Goal: Information Seeking & Learning: Learn about a topic

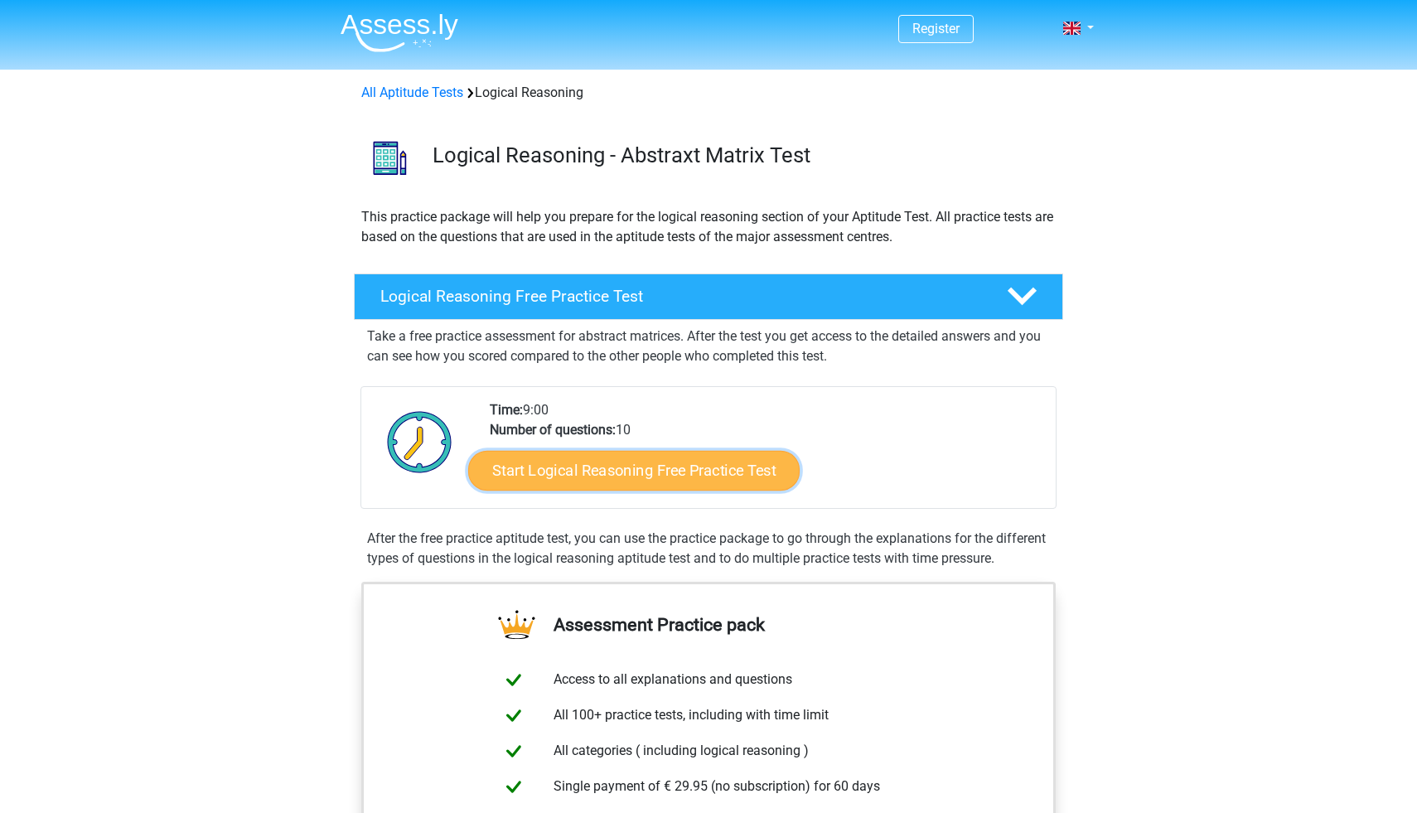
click at [646, 478] on link "Start Logical Reasoning Free Practice Test" at bounding box center [633, 470] width 331 height 40
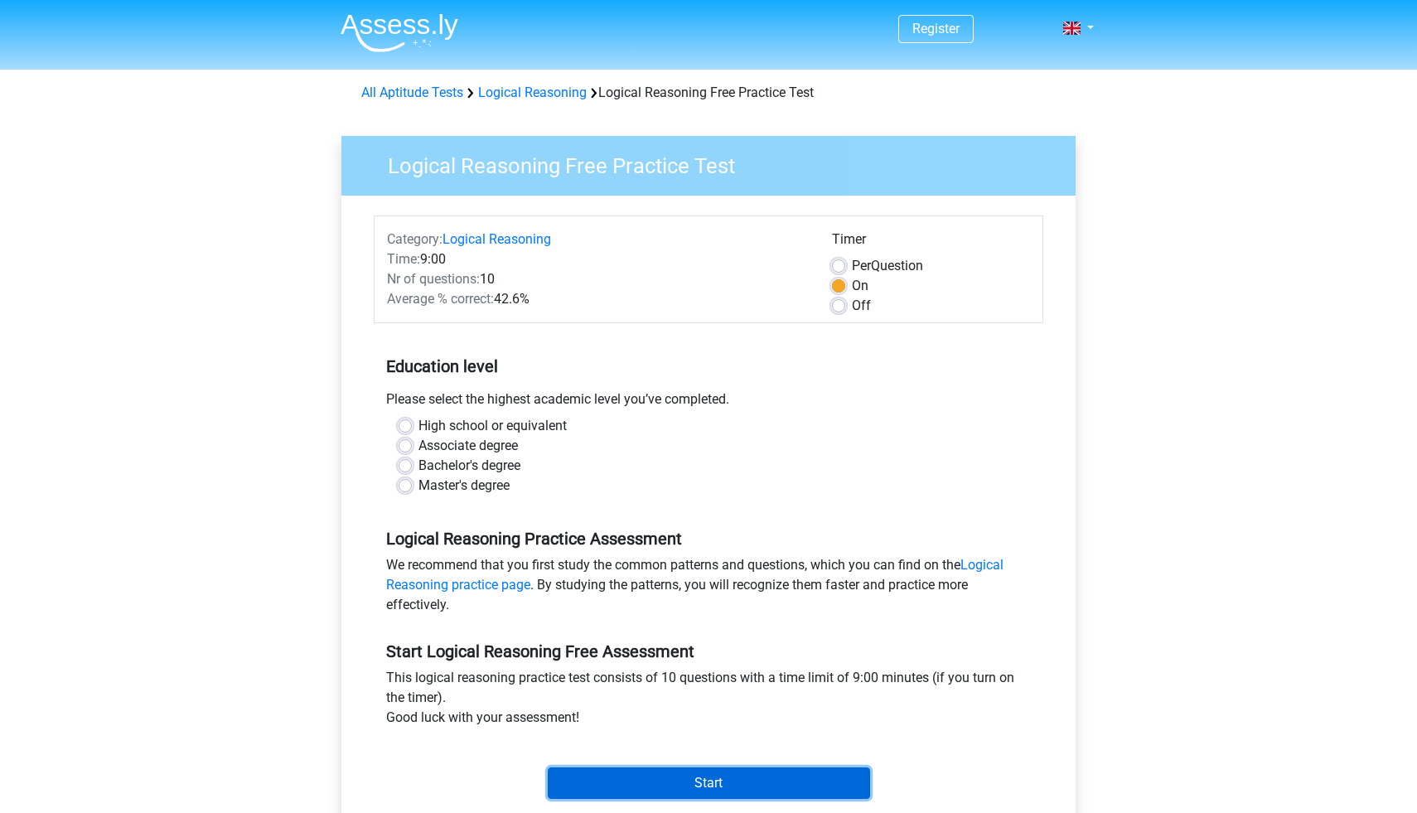
click at [639, 774] on input "Start" at bounding box center [709, 782] width 322 height 31
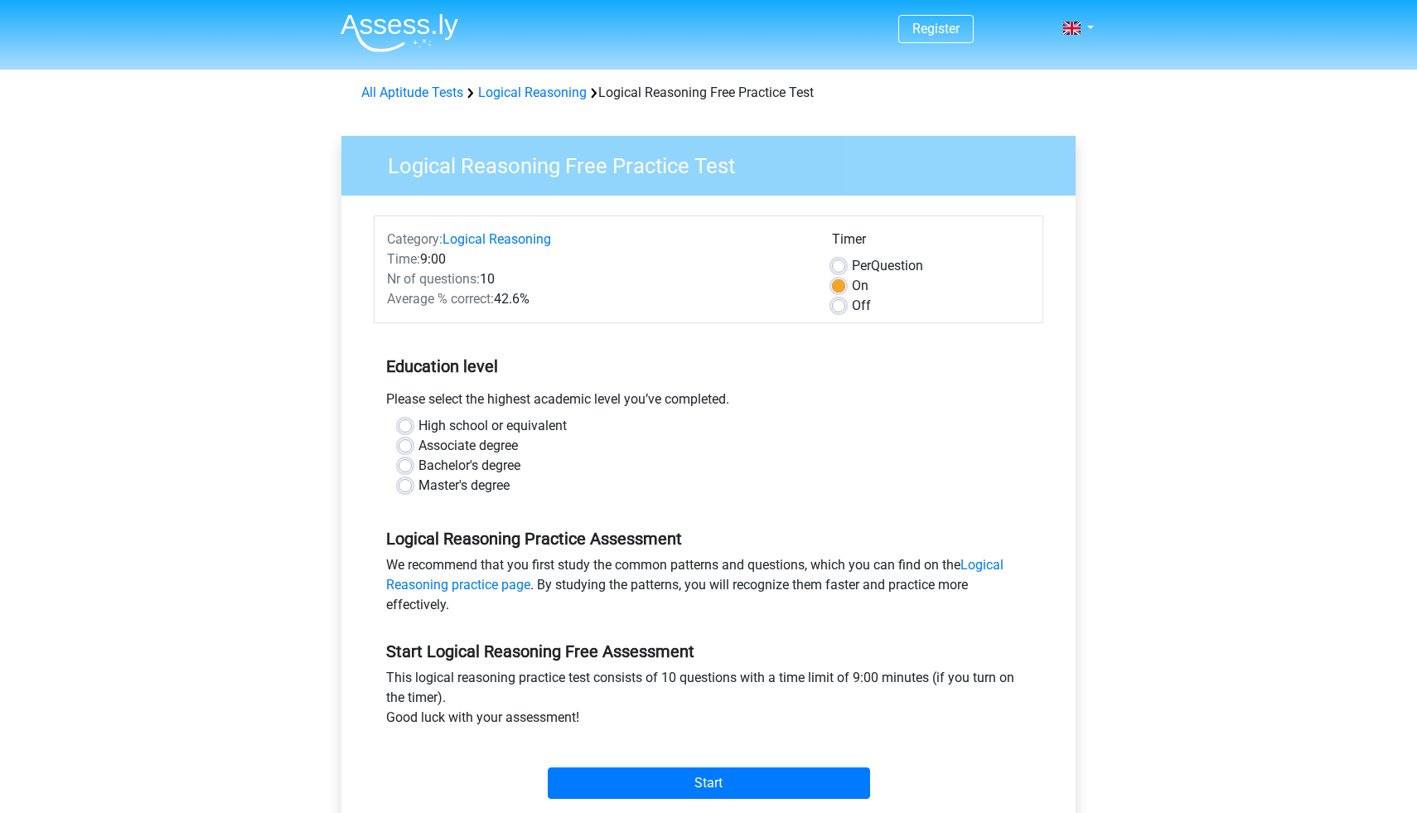
click at [564, 484] on div "Master's degree" at bounding box center [709, 486] width 620 height 20
click at [419, 428] on label "High school or equivalent" at bounding box center [493, 426] width 148 height 20
click at [404, 428] on input "High school or equivalent" at bounding box center [405, 424] width 13 height 17
radio input "true"
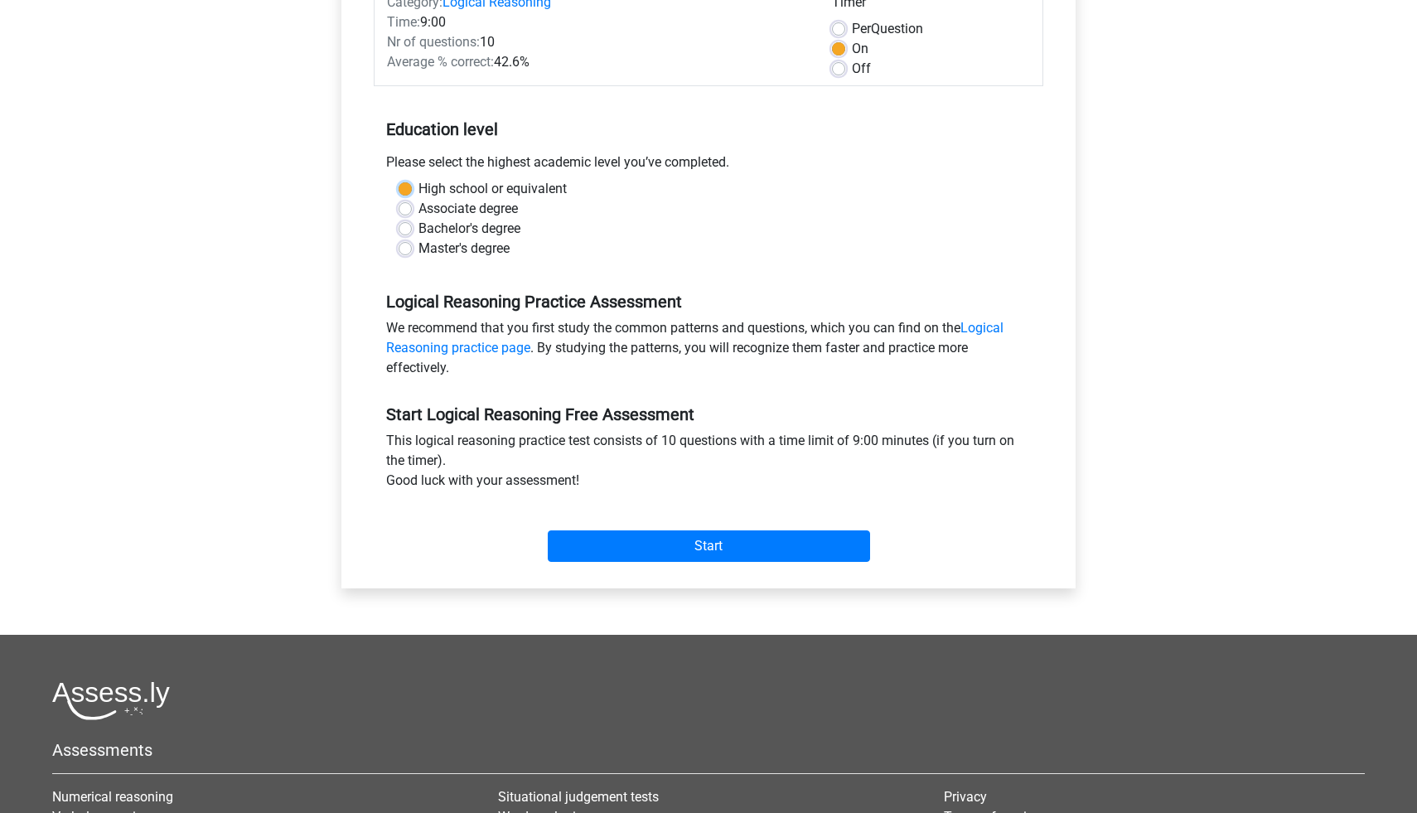
scroll to position [258, 0]
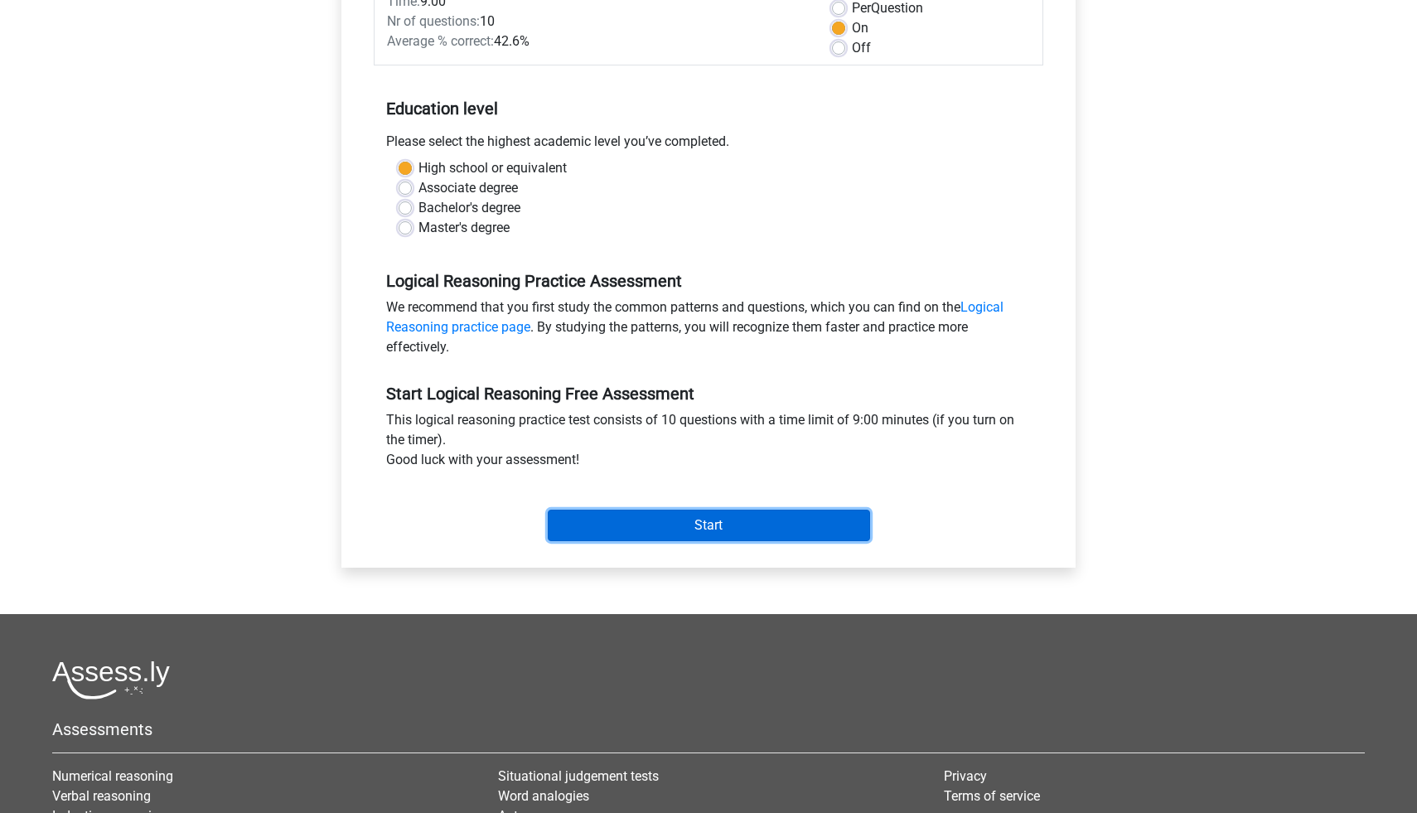
click at [640, 517] on input "Start" at bounding box center [709, 525] width 322 height 31
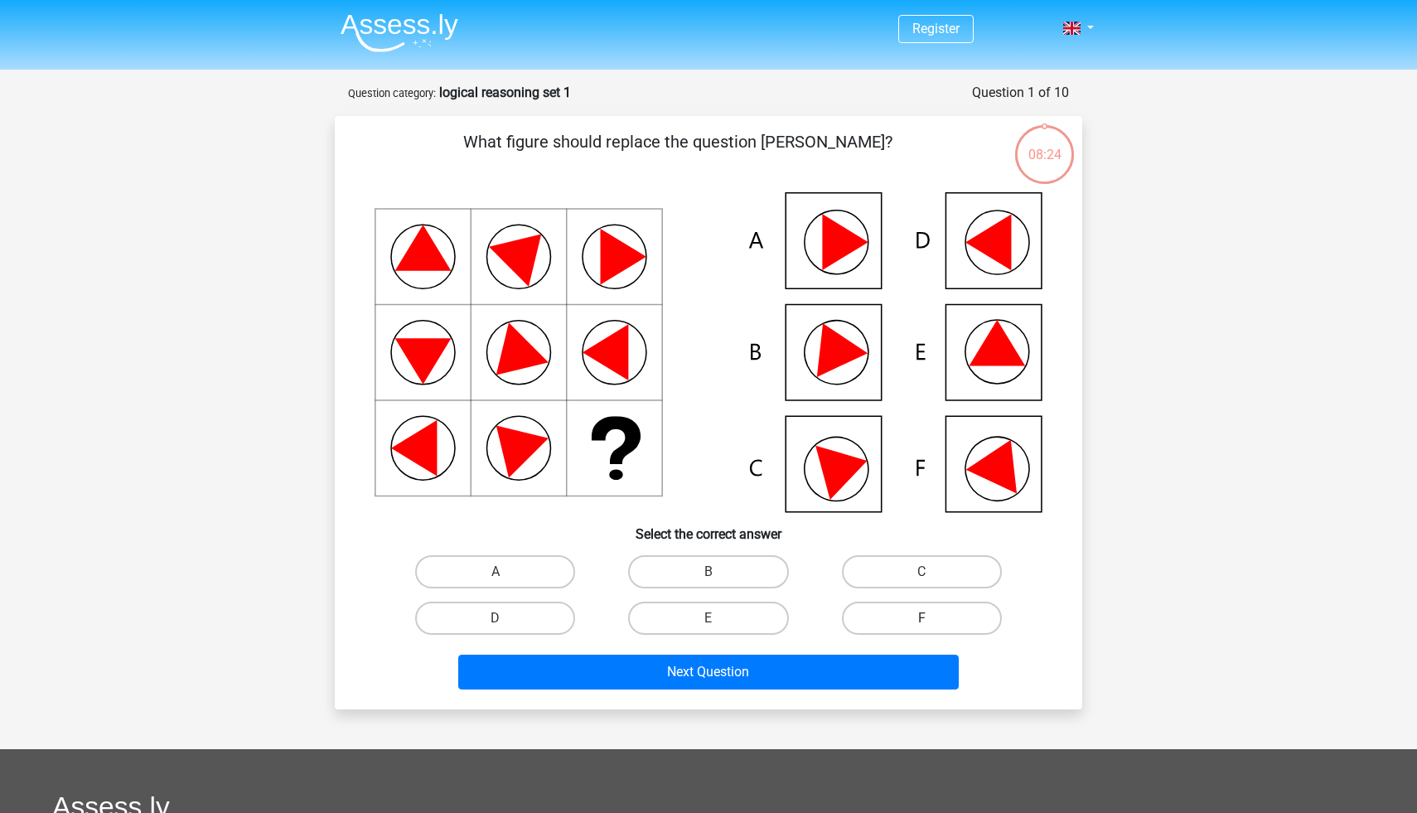
click at [910, 609] on label "F" at bounding box center [922, 618] width 160 height 33
click at [922, 618] on input "F" at bounding box center [927, 623] width 11 height 11
radio input "true"
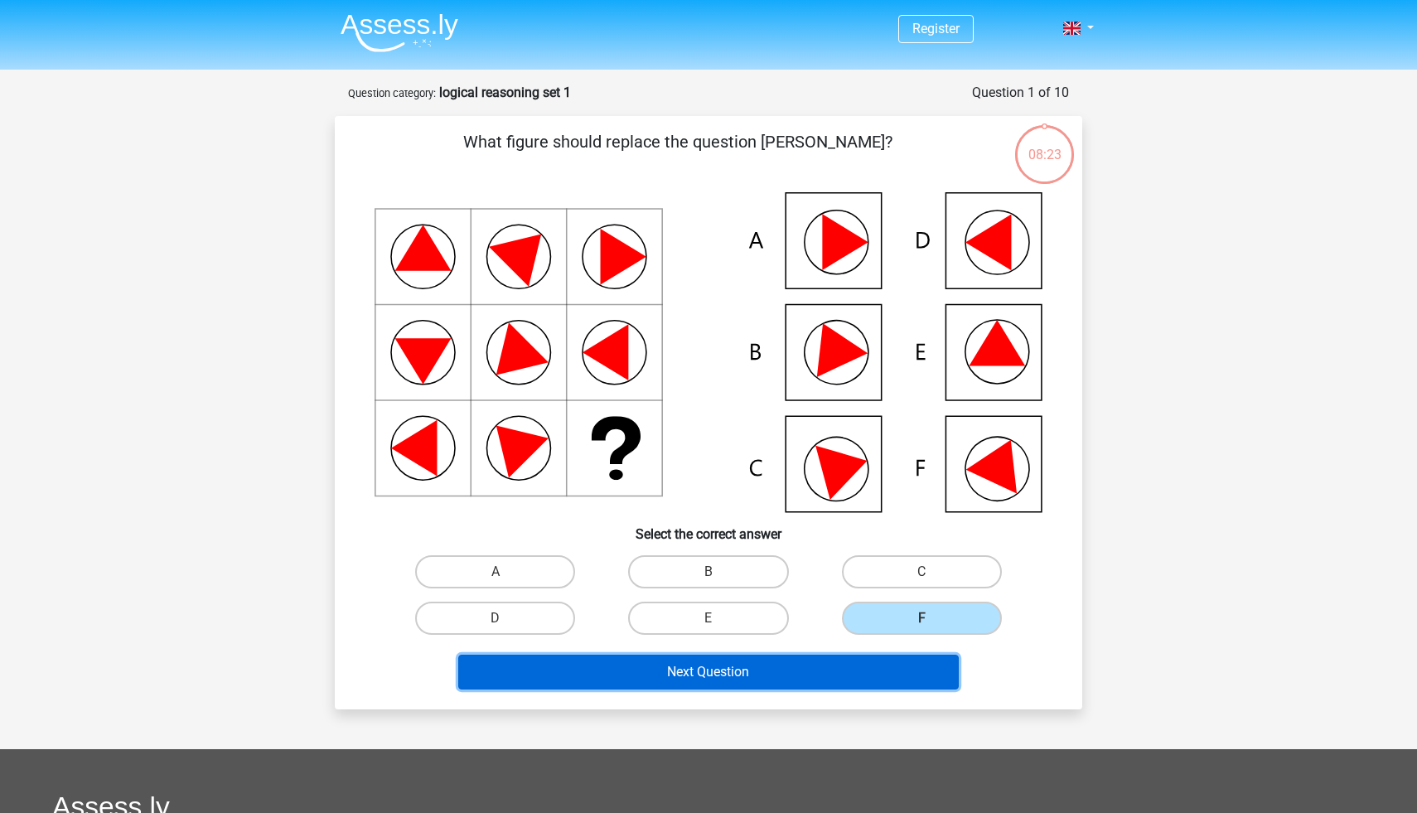
click at [781, 673] on button "Next Question" at bounding box center [708, 672] width 501 height 35
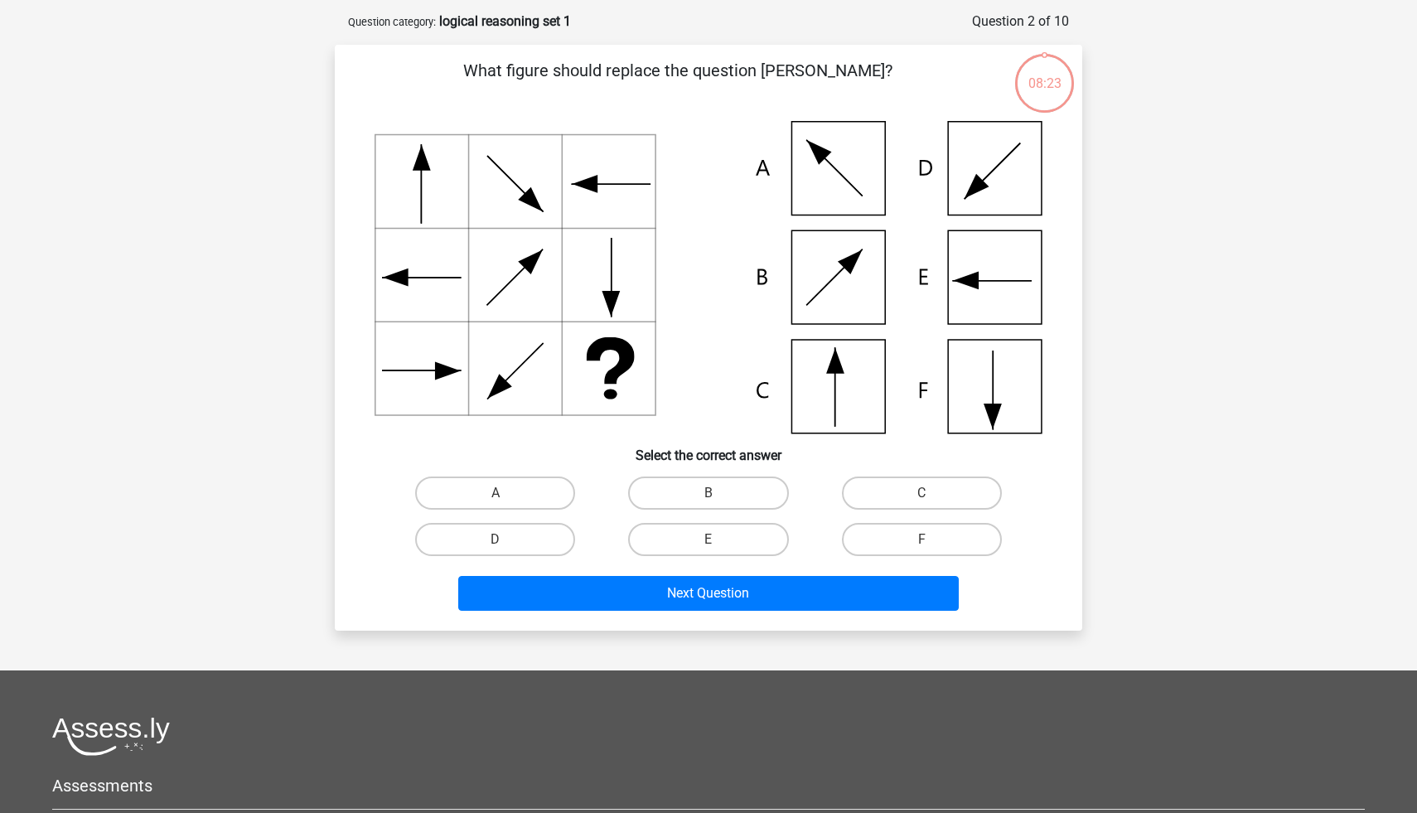
scroll to position [83, 0]
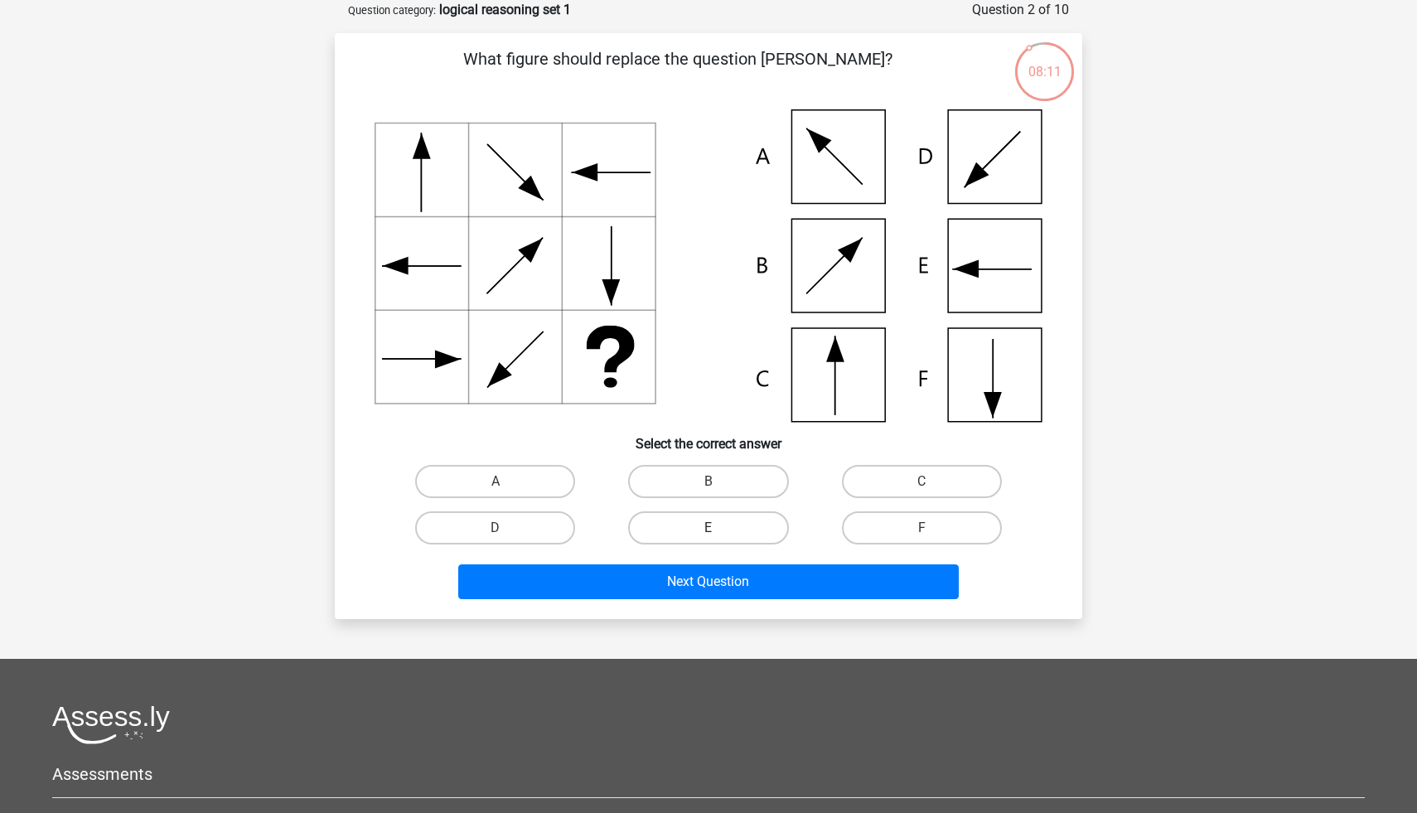
click at [724, 520] on label "E" at bounding box center [708, 527] width 160 height 33
click at [719, 528] on input "E" at bounding box center [714, 533] width 11 height 11
radio input "true"
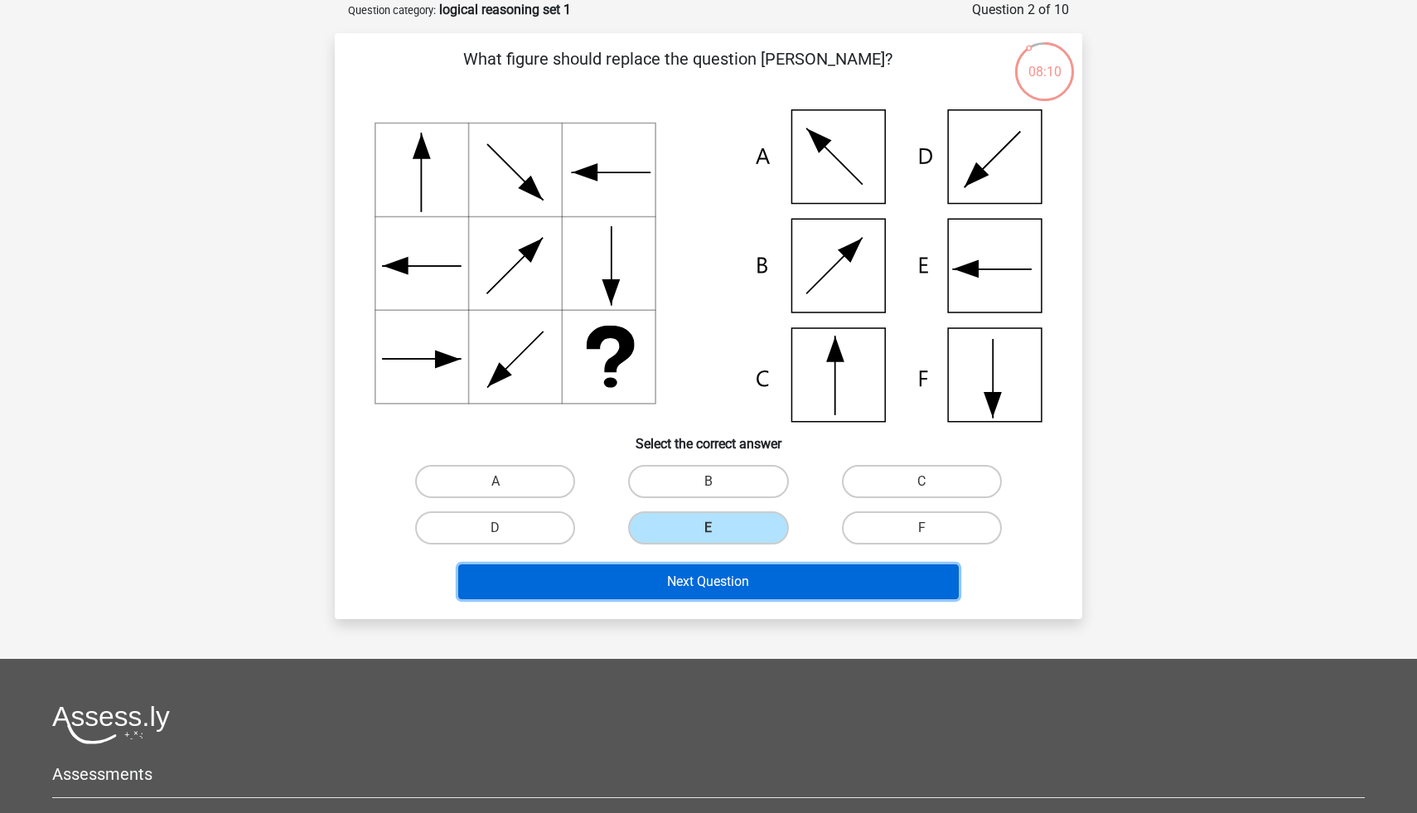
click at [711, 588] on button "Next Question" at bounding box center [708, 581] width 501 height 35
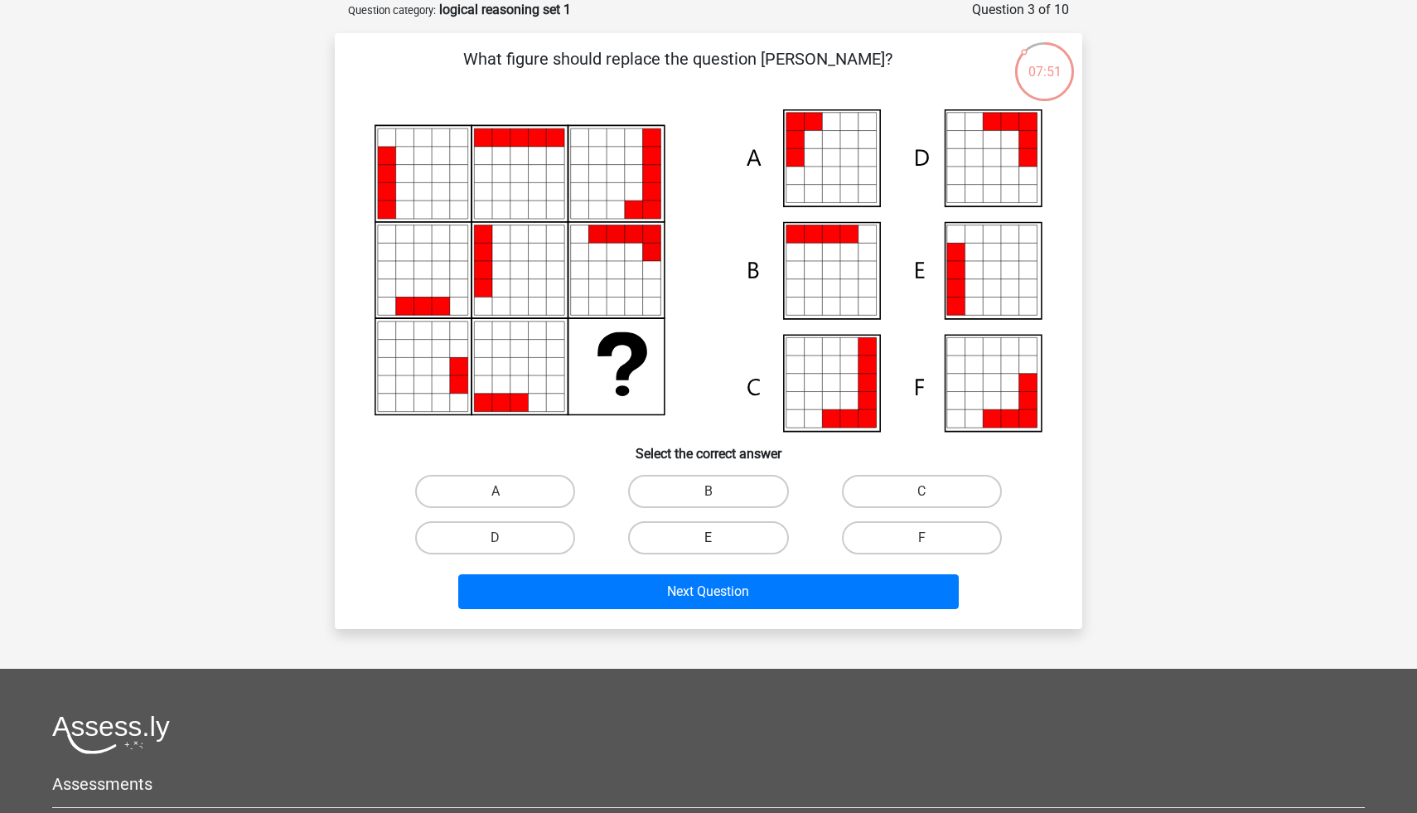
click at [687, 536] on label "E" at bounding box center [708, 537] width 160 height 33
click at [709, 538] on input "E" at bounding box center [714, 543] width 11 height 11
radio input "true"
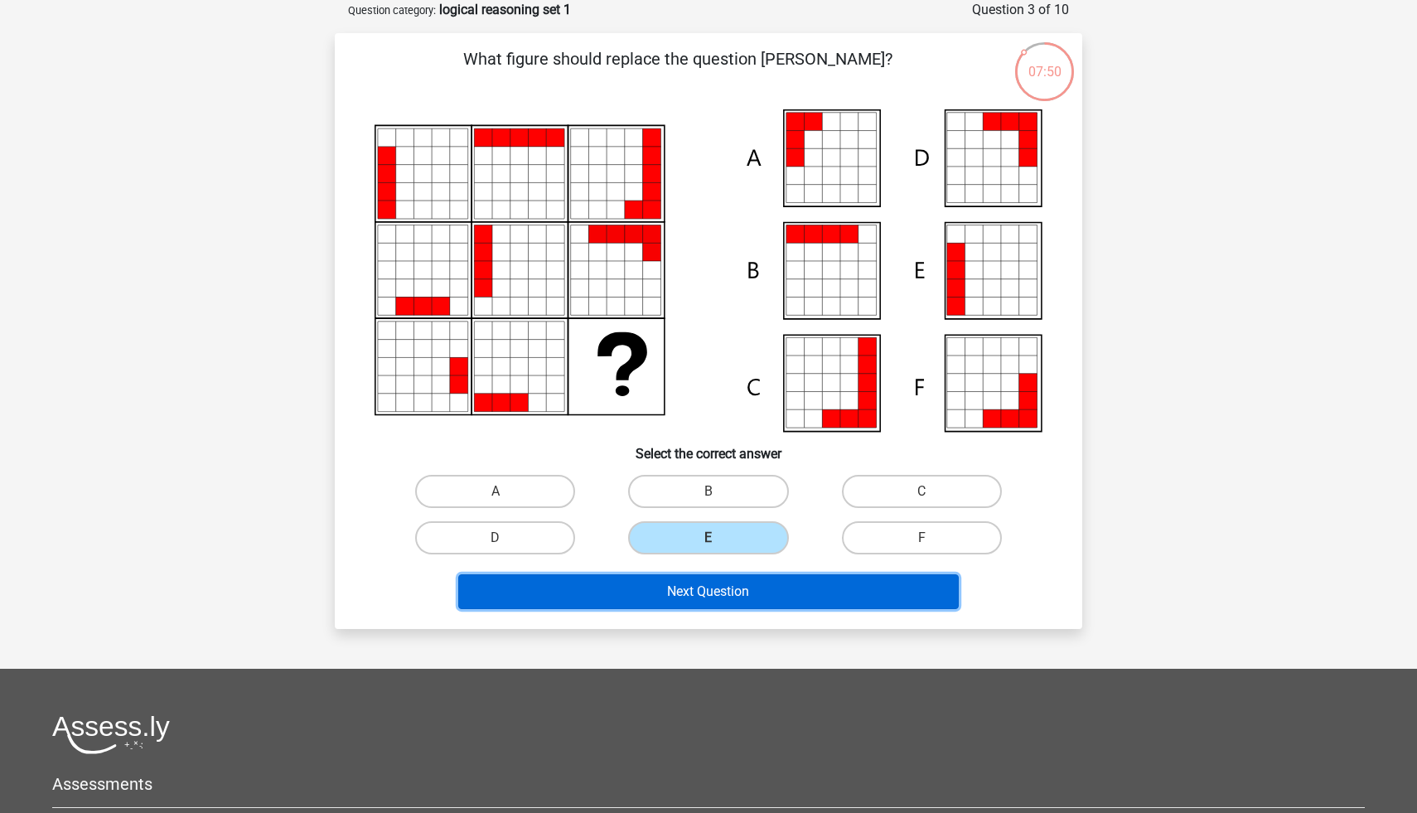
click at [692, 594] on button "Next Question" at bounding box center [708, 591] width 501 height 35
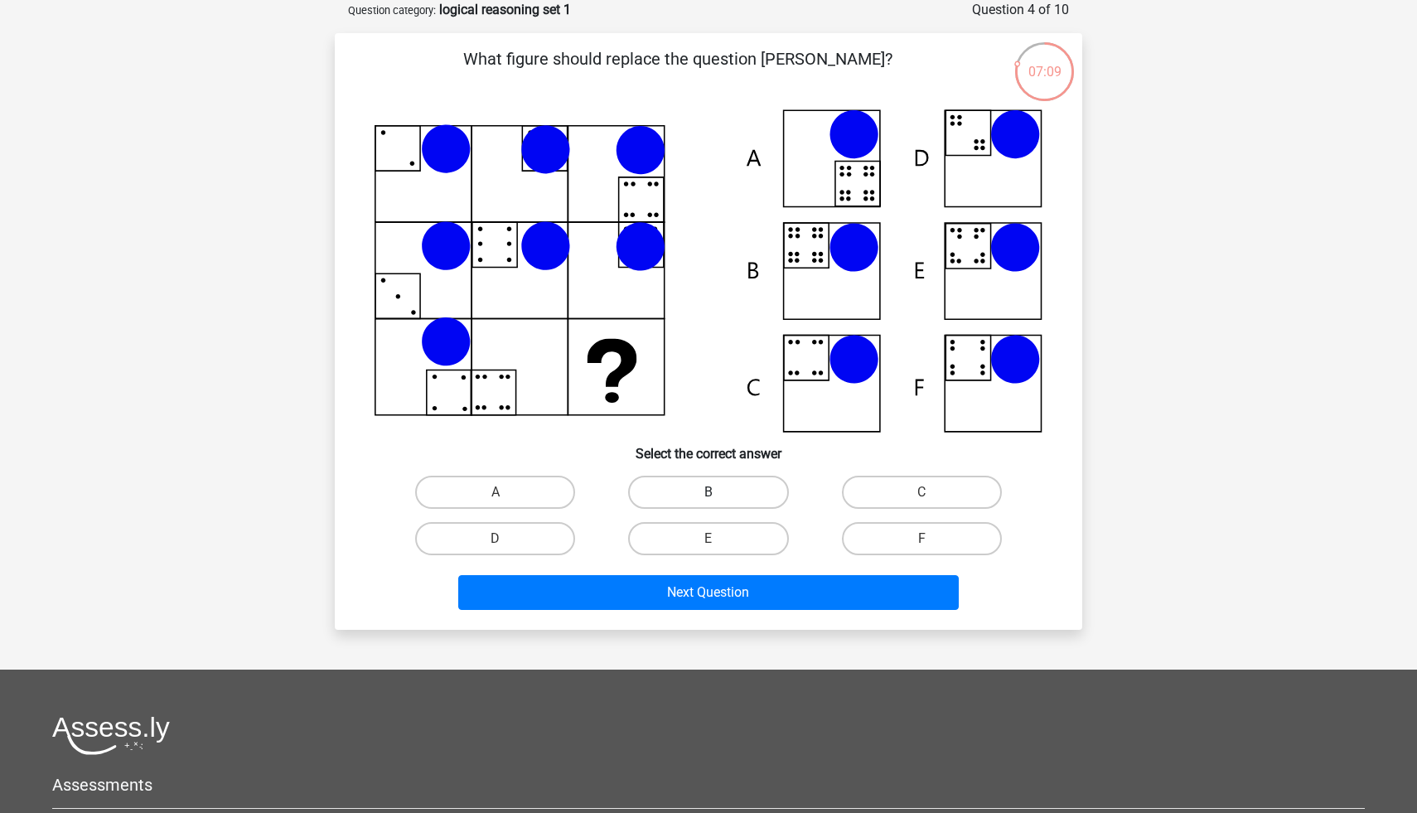
click at [692, 497] on label "B" at bounding box center [708, 492] width 160 height 33
click at [709, 497] on input "B" at bounding box center [714, 497] width 11 height 11
radio input "true"
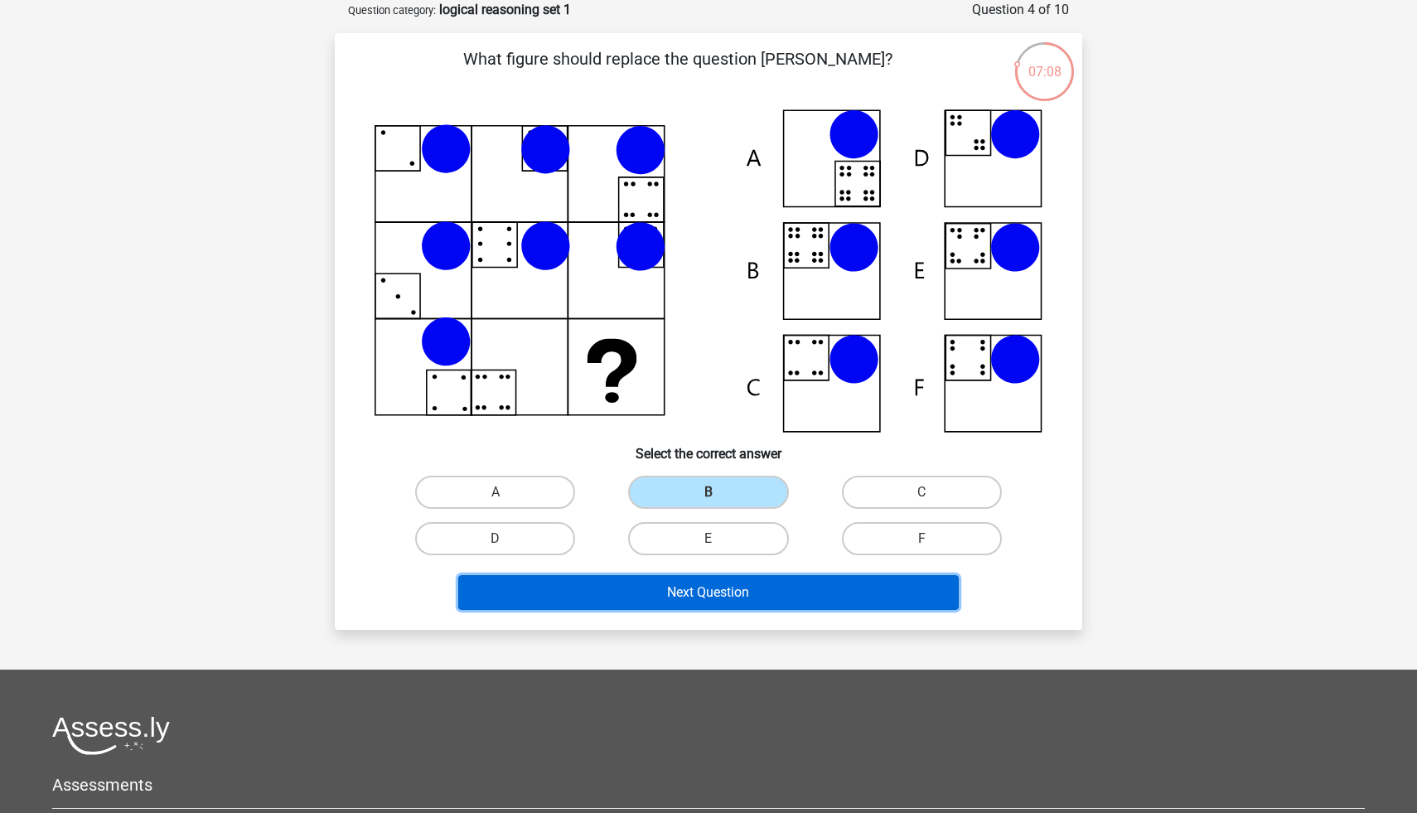
click at [669, 597] on button "Next Question" at bounding box center [708, 592] width 501 height 35
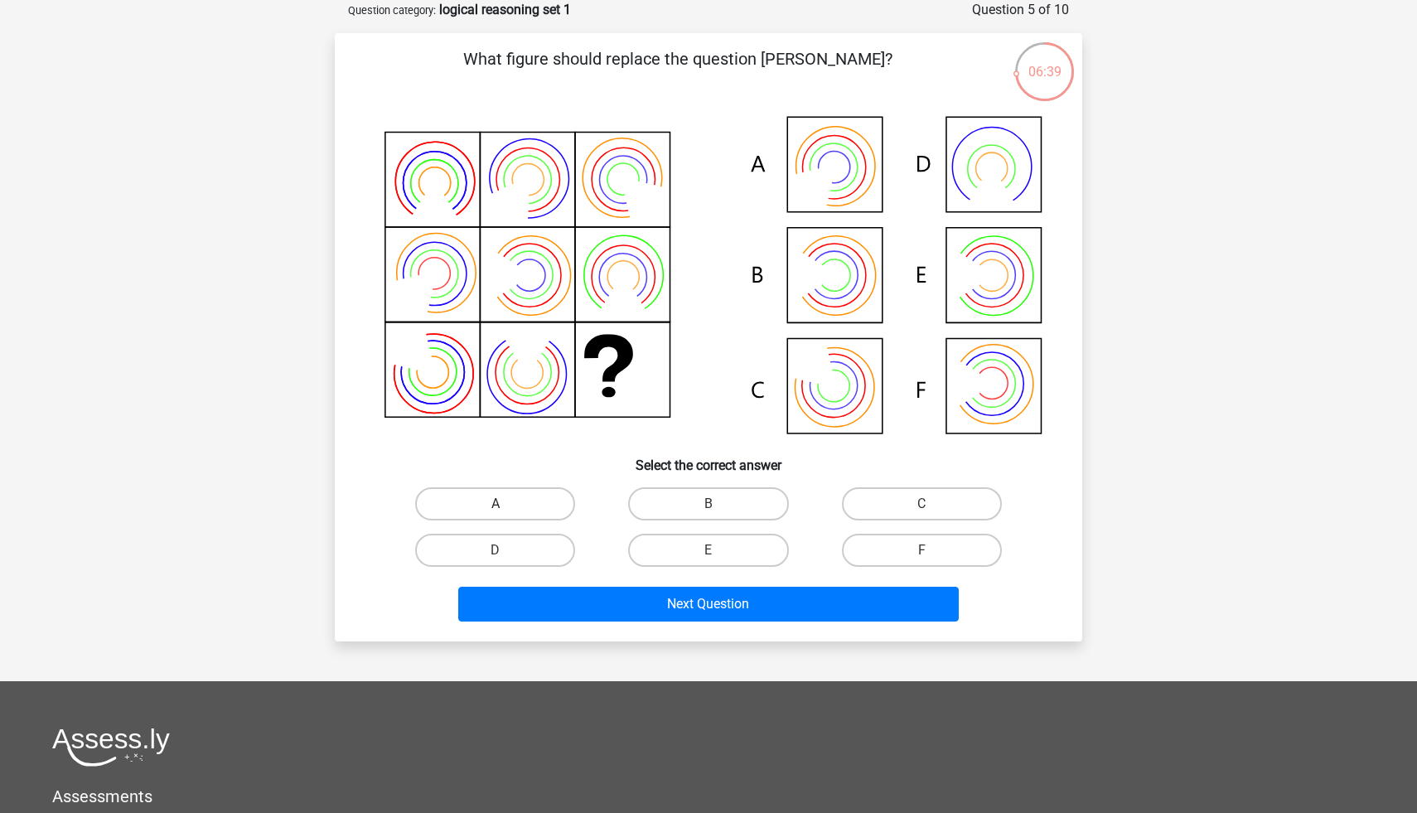
click at [513, 509] on label "A" at bounding box center [495, 503] width 160 height 33
click at [506, 509] on input "A" at bounding box center [501, 509] width 11 height 11
radio input "true"
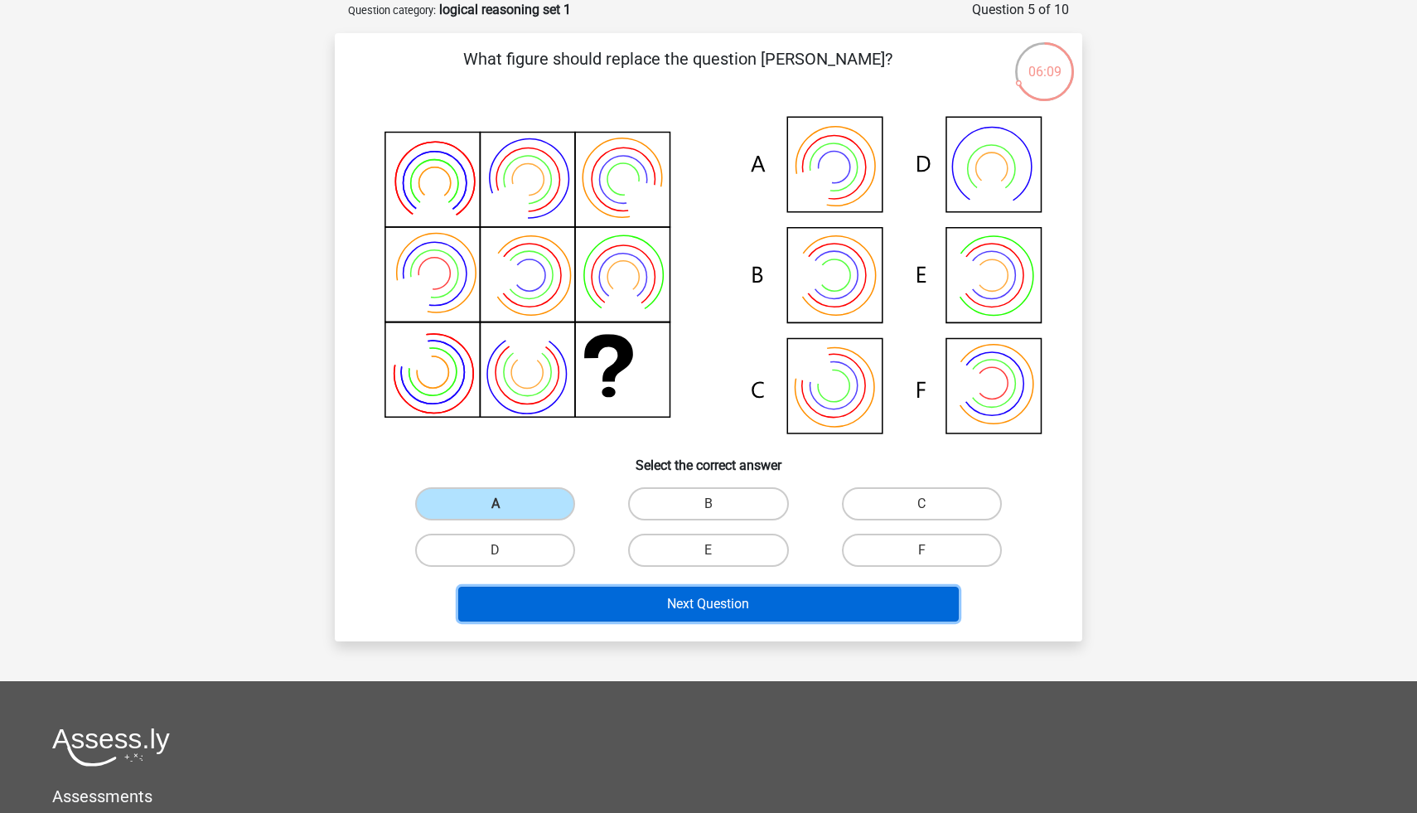
click at [636, 598] on button "Next Question" at bounding box center [708, 604] width 501 height 35
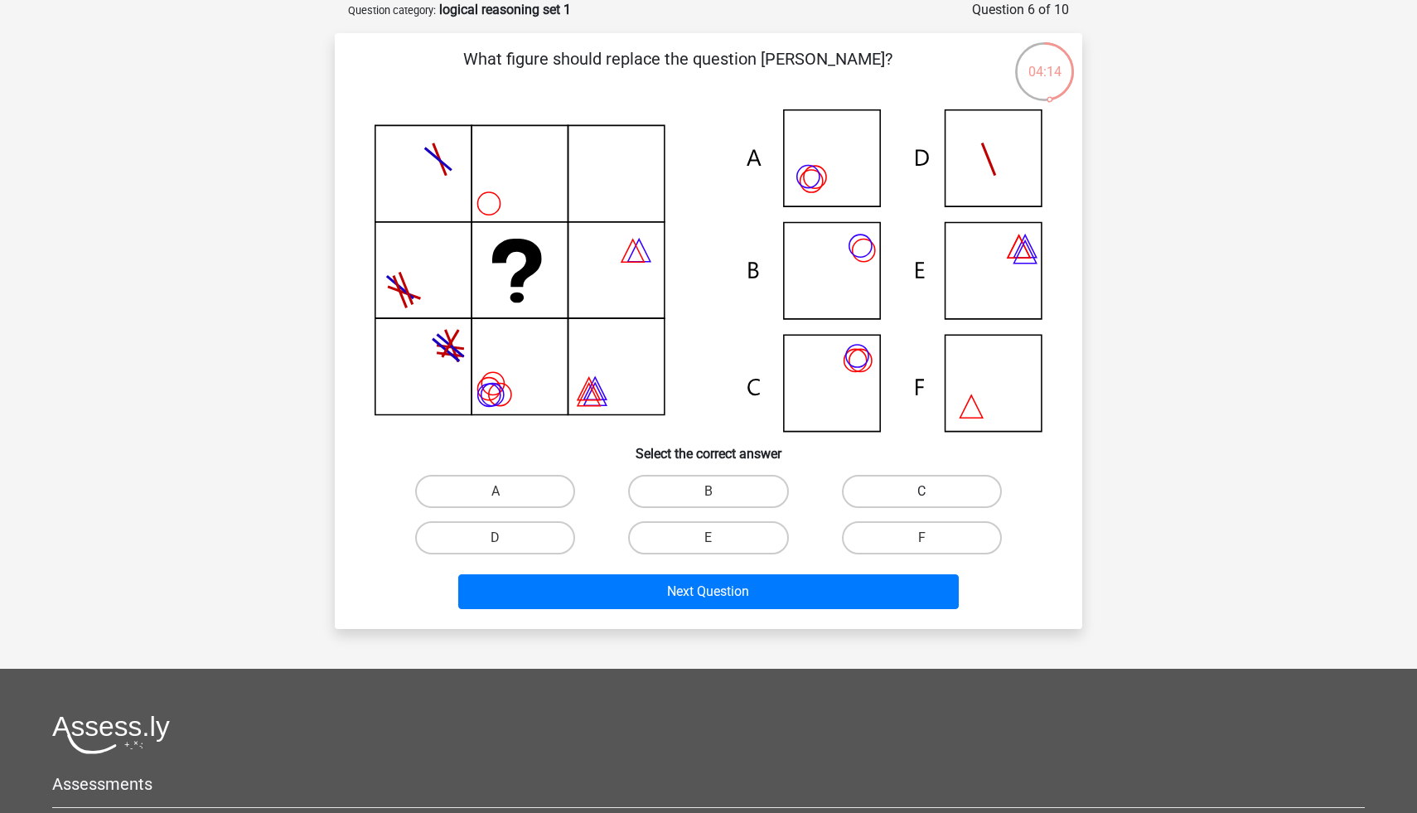
click at [885, 495] on label "C" at bounding box center [922, 491] width 160 height 33
click at [922, 495] on input "C" at bounding box center [927, 496] width 11 height 11
radio input "true"
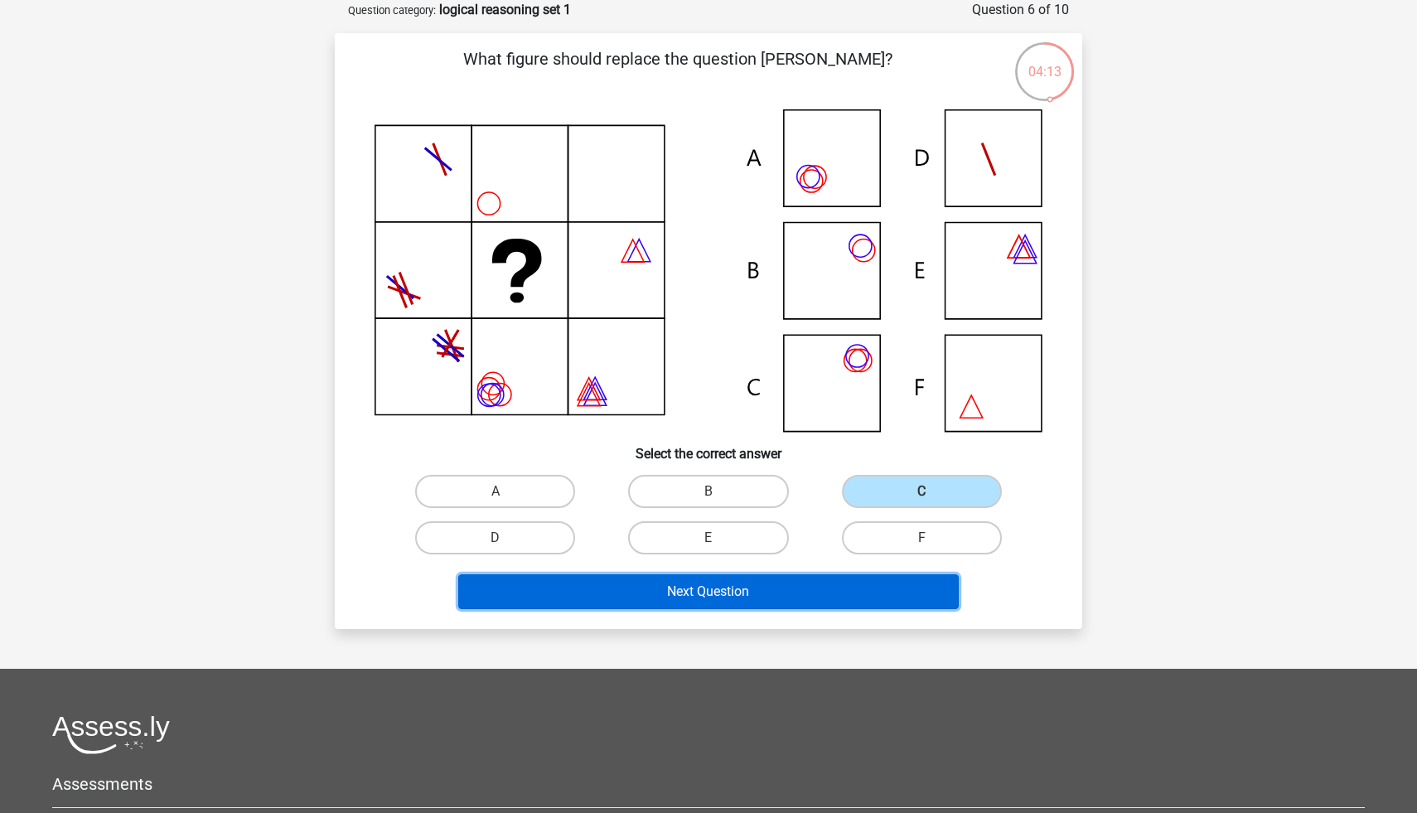
click at [799, 587] on button "Next Question" at bounding box center [708, 591] width 501 height 35
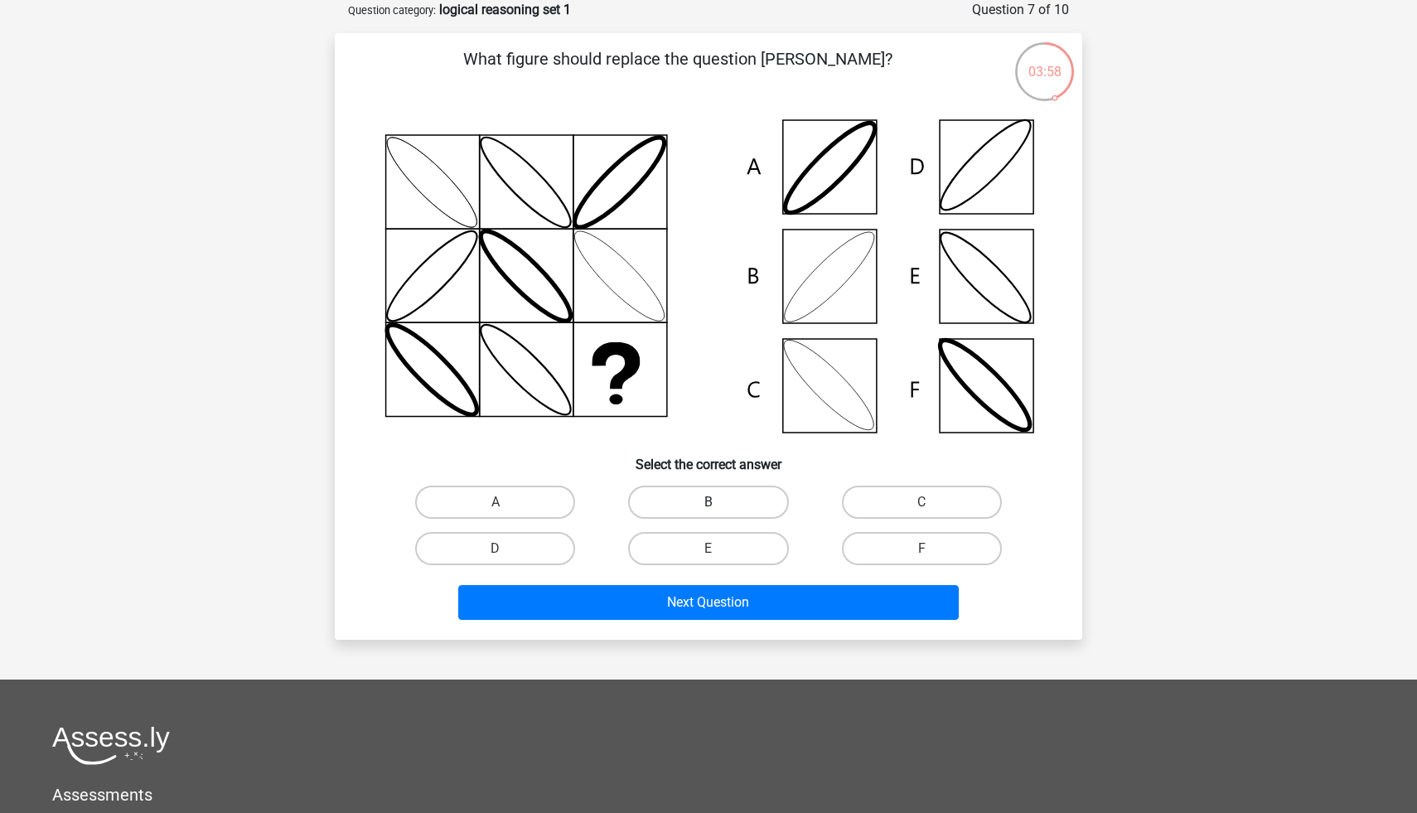
click at [713, 495] on label "B" at bounding box center [708, 502] width 160 height 33
click at [713, 502] on input "B" at bounding box center [714, 507] width 11 height 11
radio input "true"
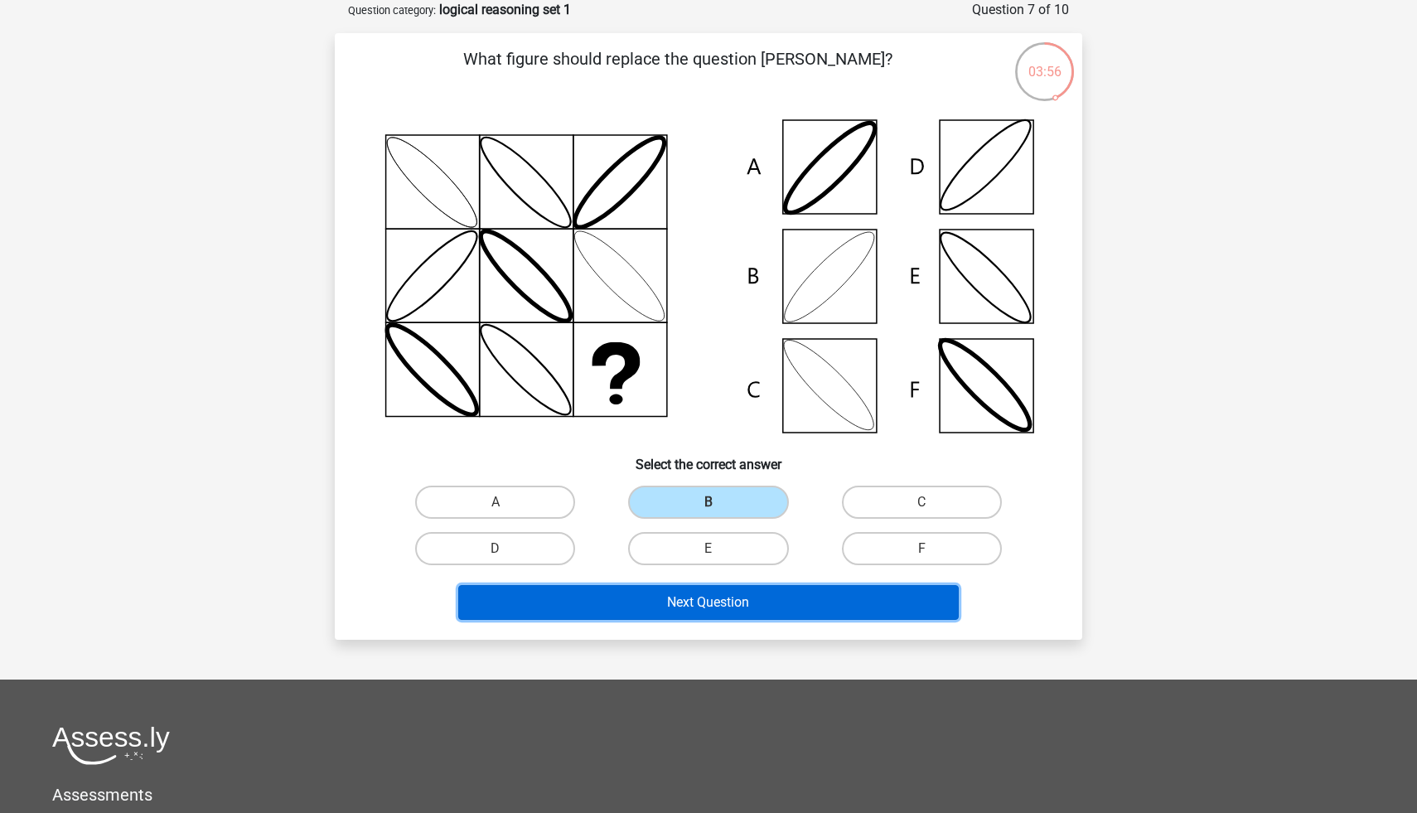
click at [701, 601] on button "Next Question" at bounding box center [708, 602] width 501 height 35
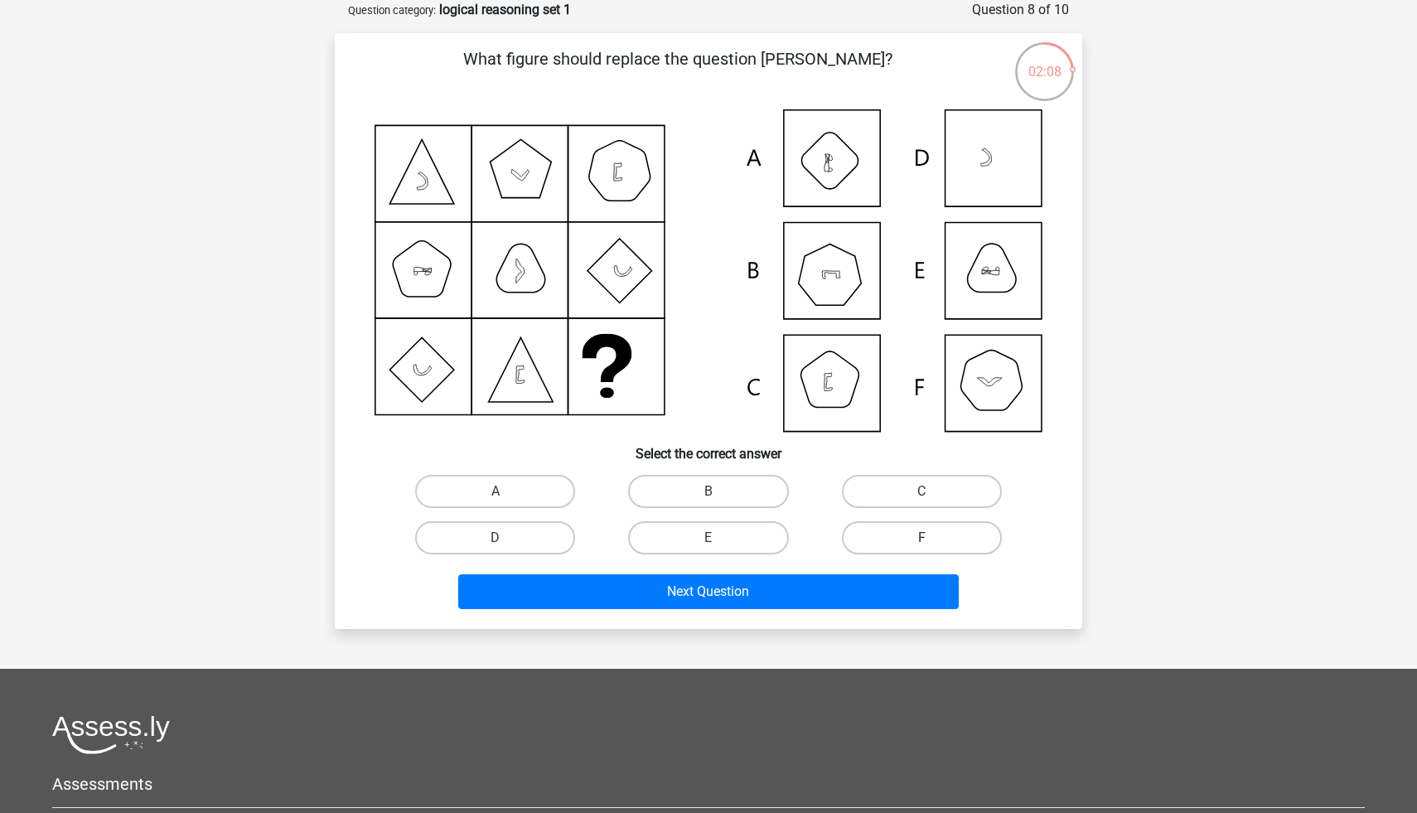
click at [863, 532] on label "F" at bounding box center [922, 537] width 160 height 33
click at [922, 538] on input "F" at bounding box center [927, 543] width 11 height 11
radio input "true"
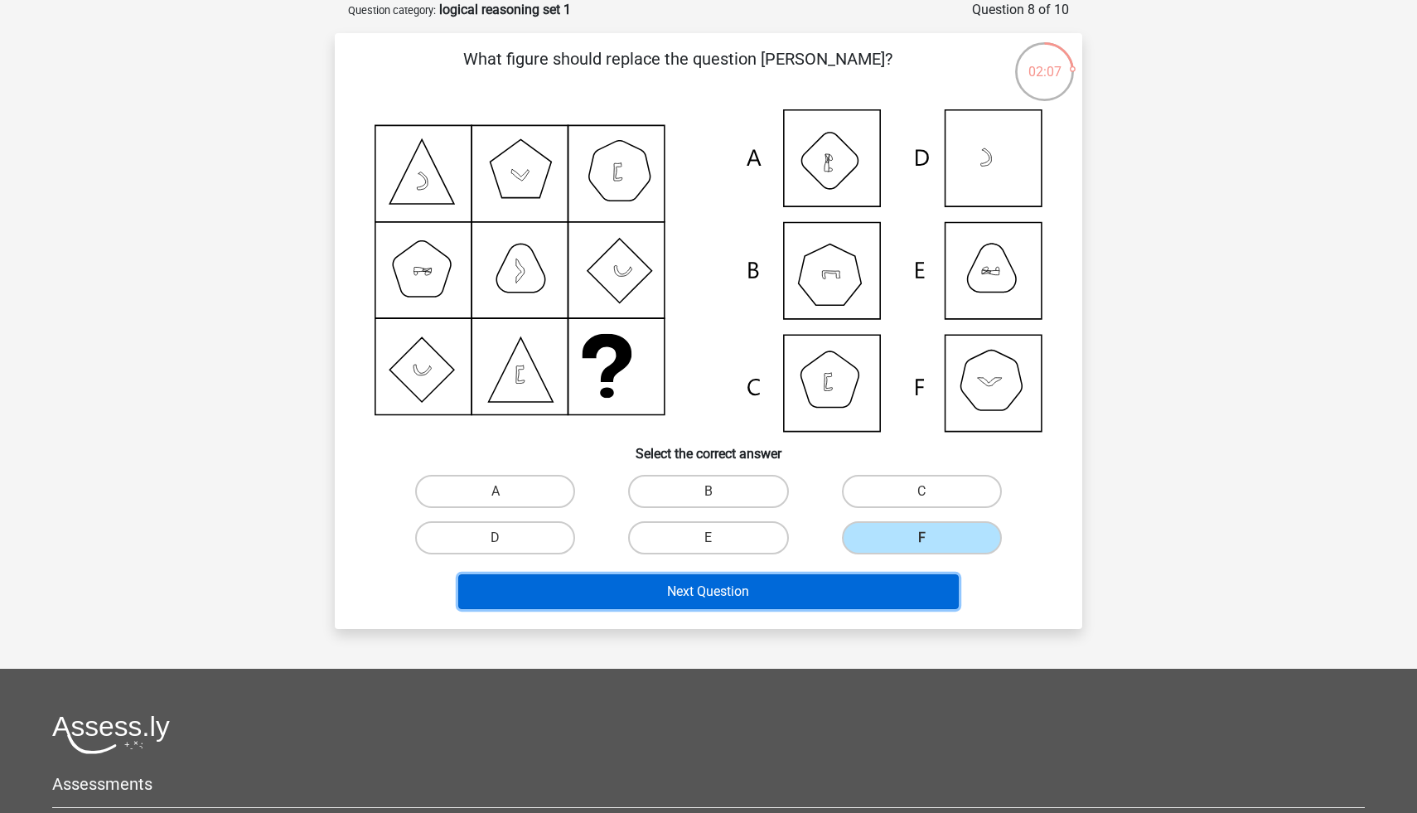
click at [774, 591] on button "Next Question" at bounding box center [708, 591] width 501 height 35
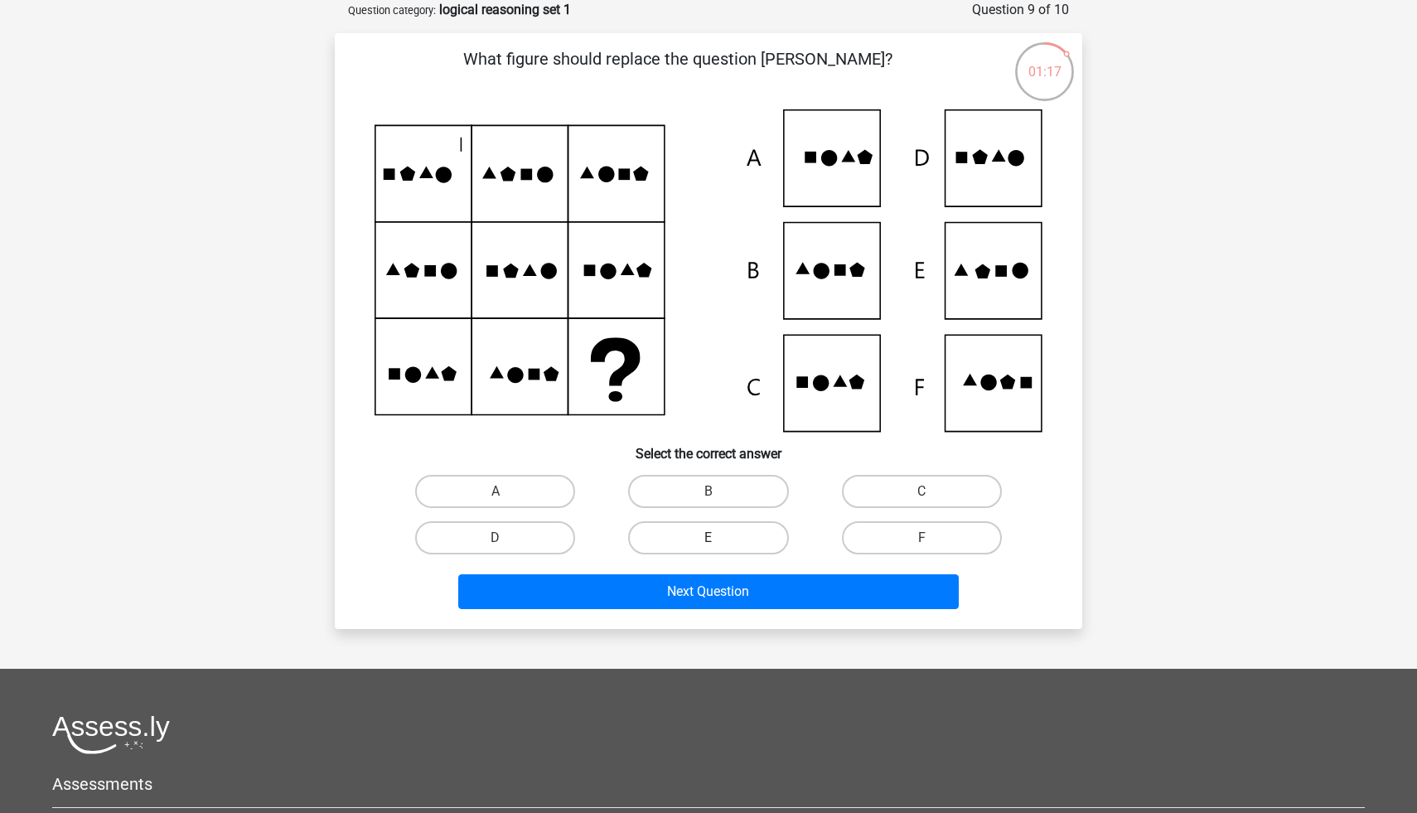
click at [694, 525] on label "E" at bounding box center [708, 537] width 160 height 33
click at [709, 538] on input "E" at bounding box center [714, 543] width 11 height 11
radio input "true"
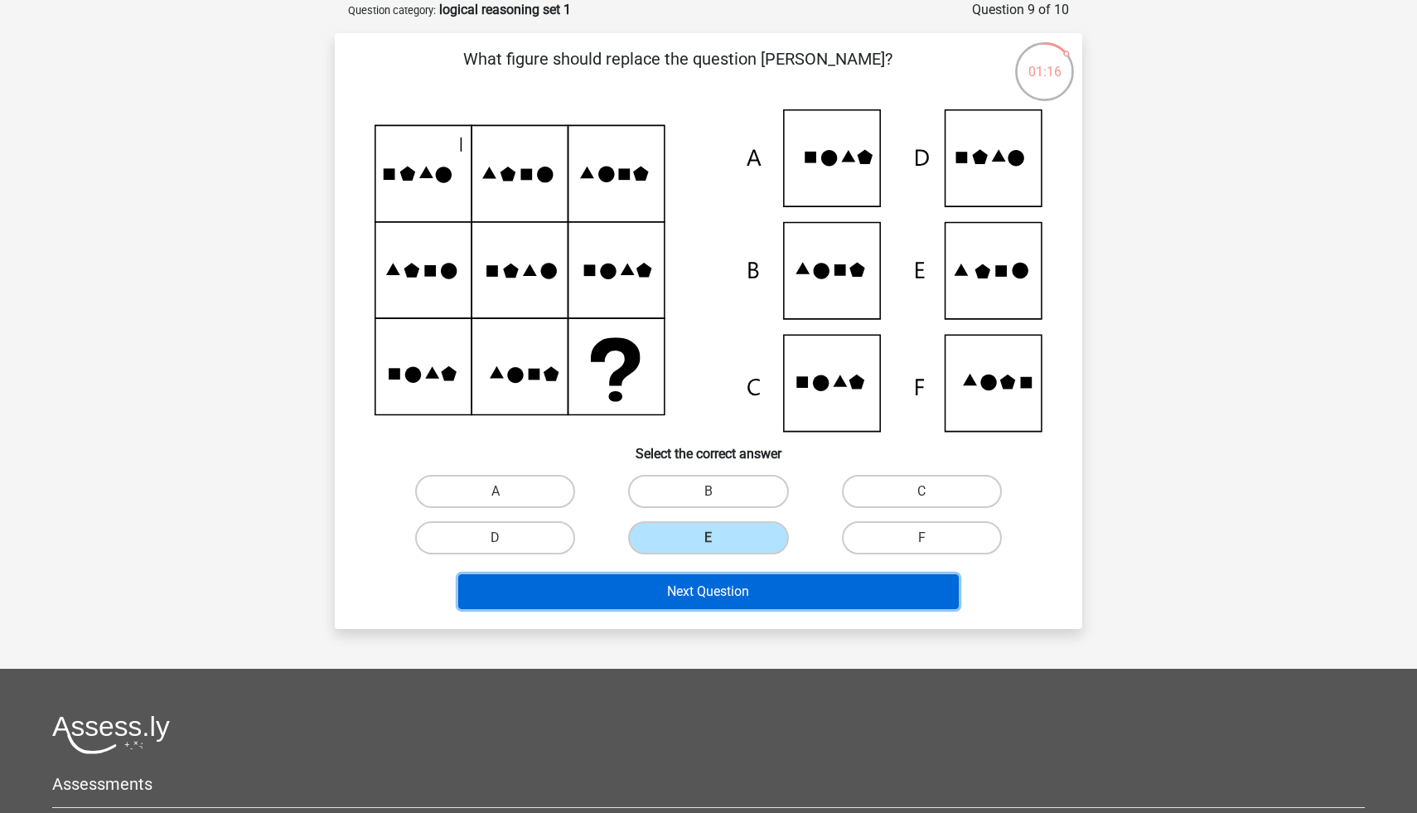
click at [684, 596] on button "Next Question" at bounding box center [708, 591] width 501 height 35
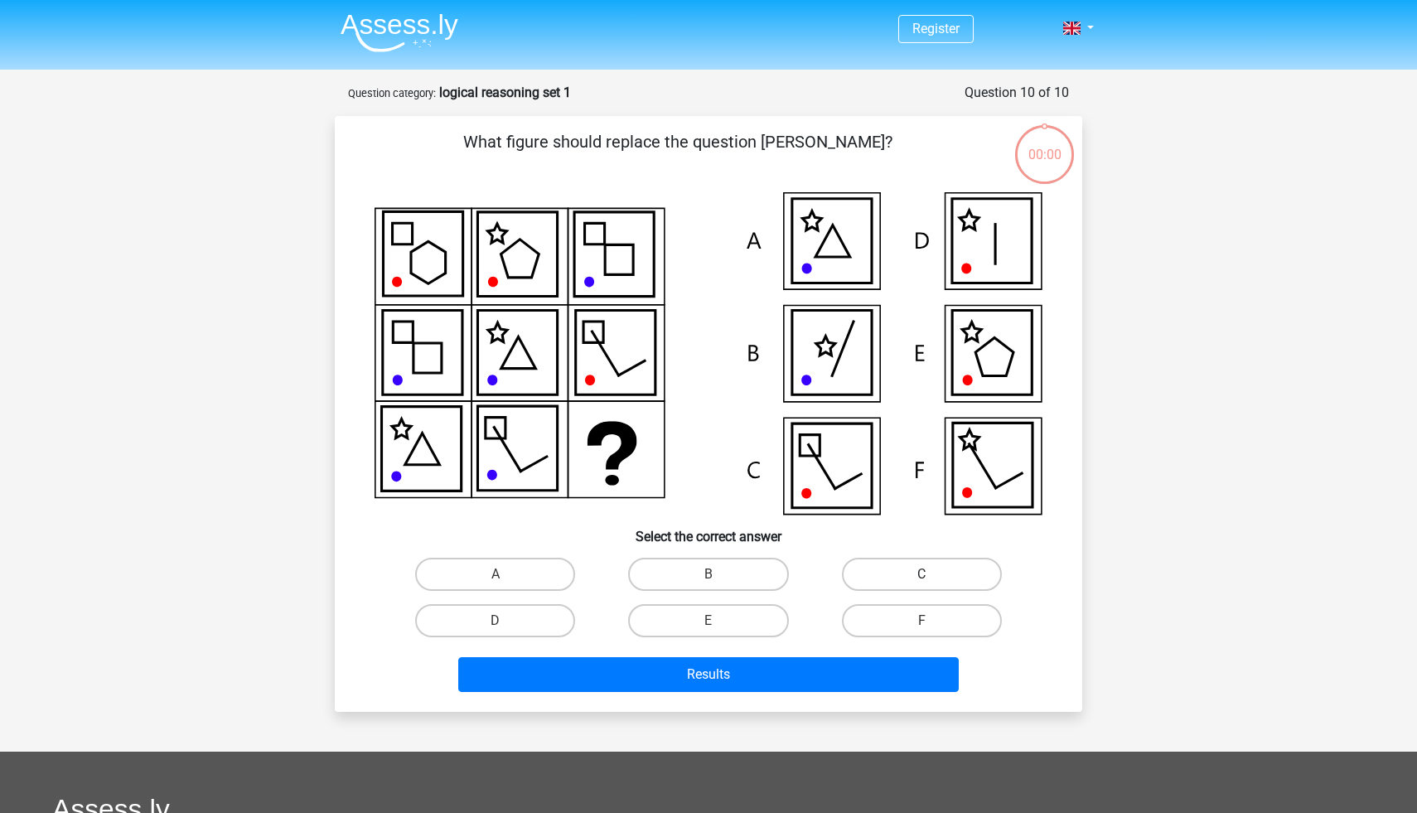
scroll to position [83, 0]
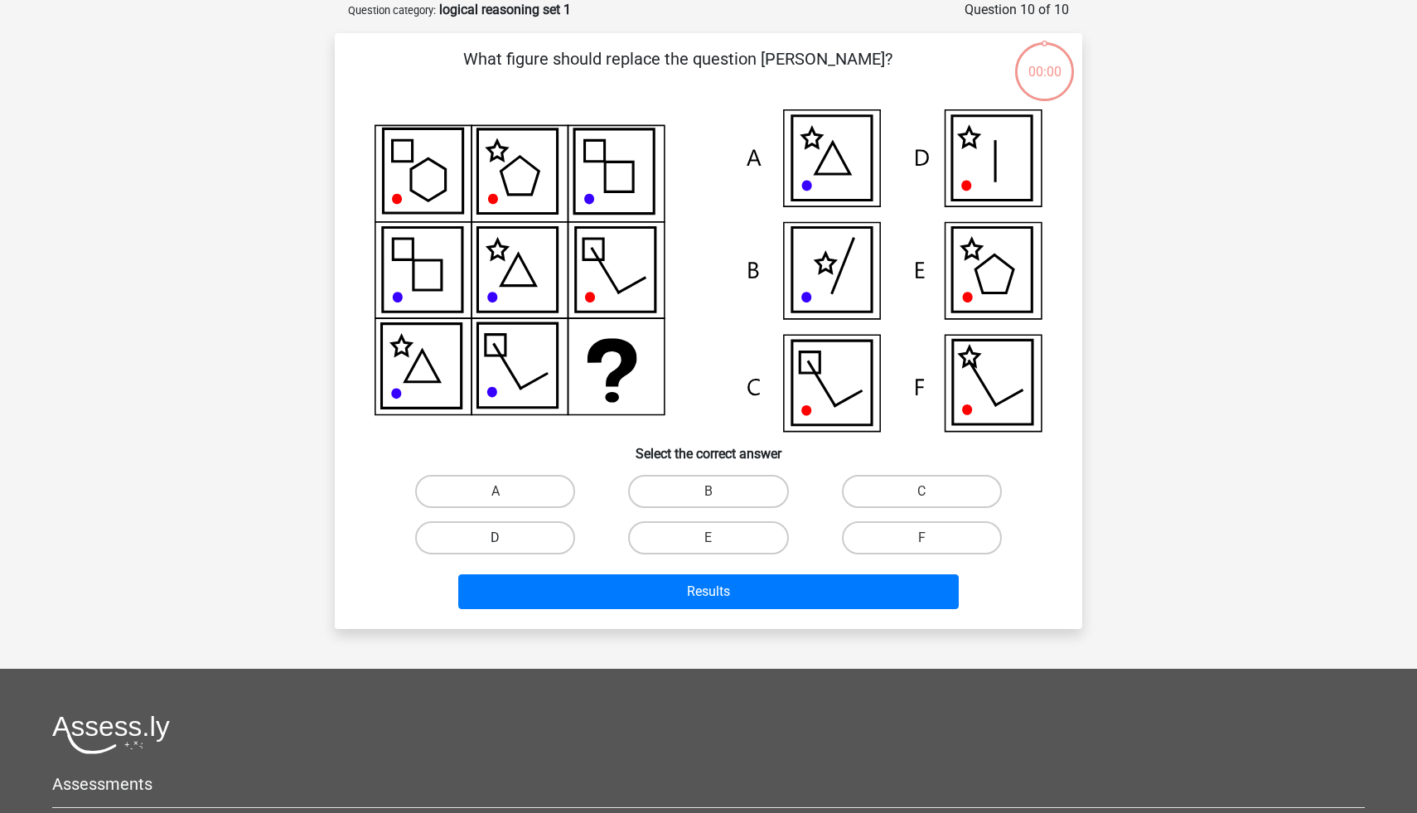
click at [549, 535] on label "D" at bounding box center [495, 537] width 160 height 33
click at [506, 538] on input "D" at bounding box center [501, 543] width 11 height 11
radio input "true"
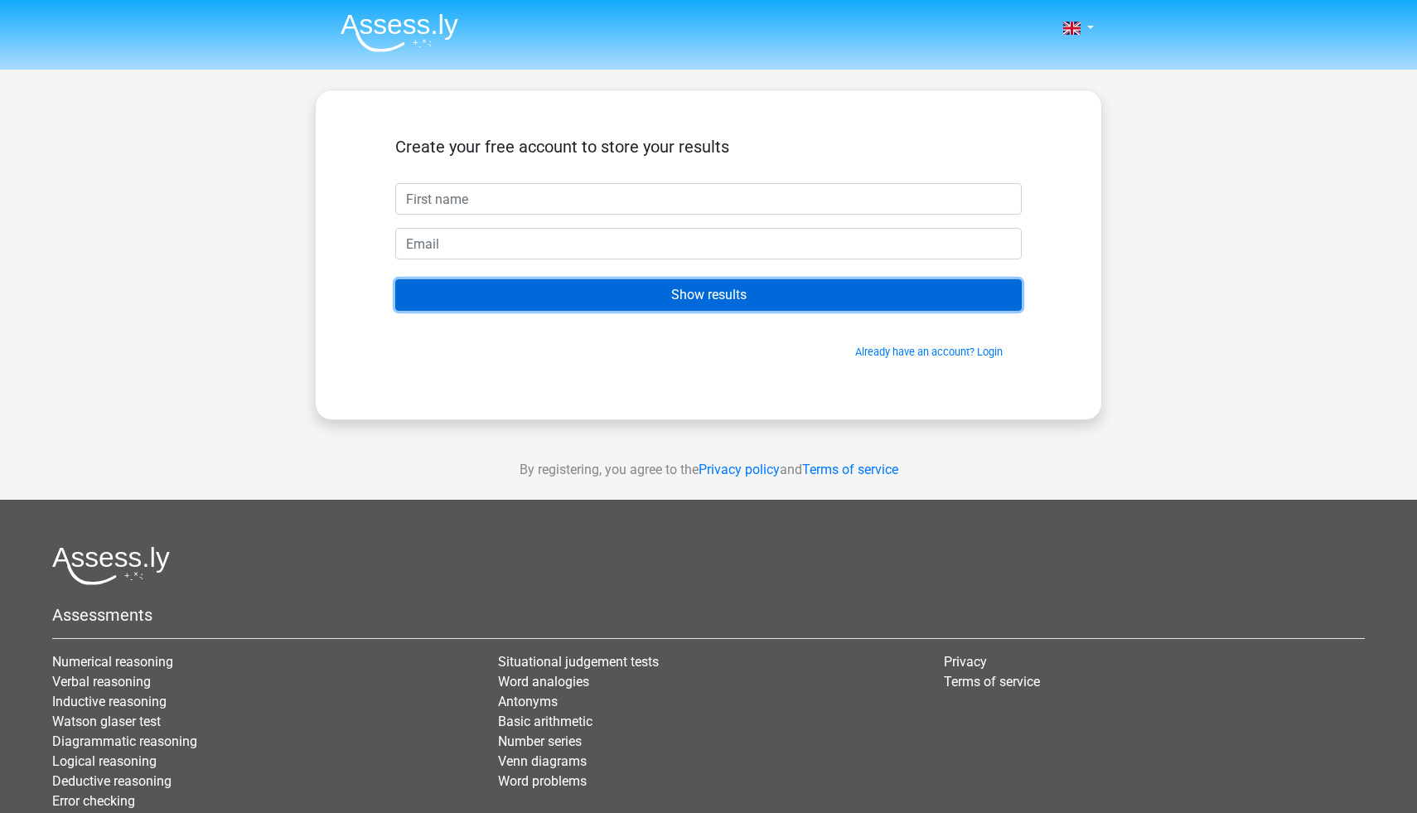
click at [691, 297] on input "Show results" at bounding box center [708, 294] width 627 height 31
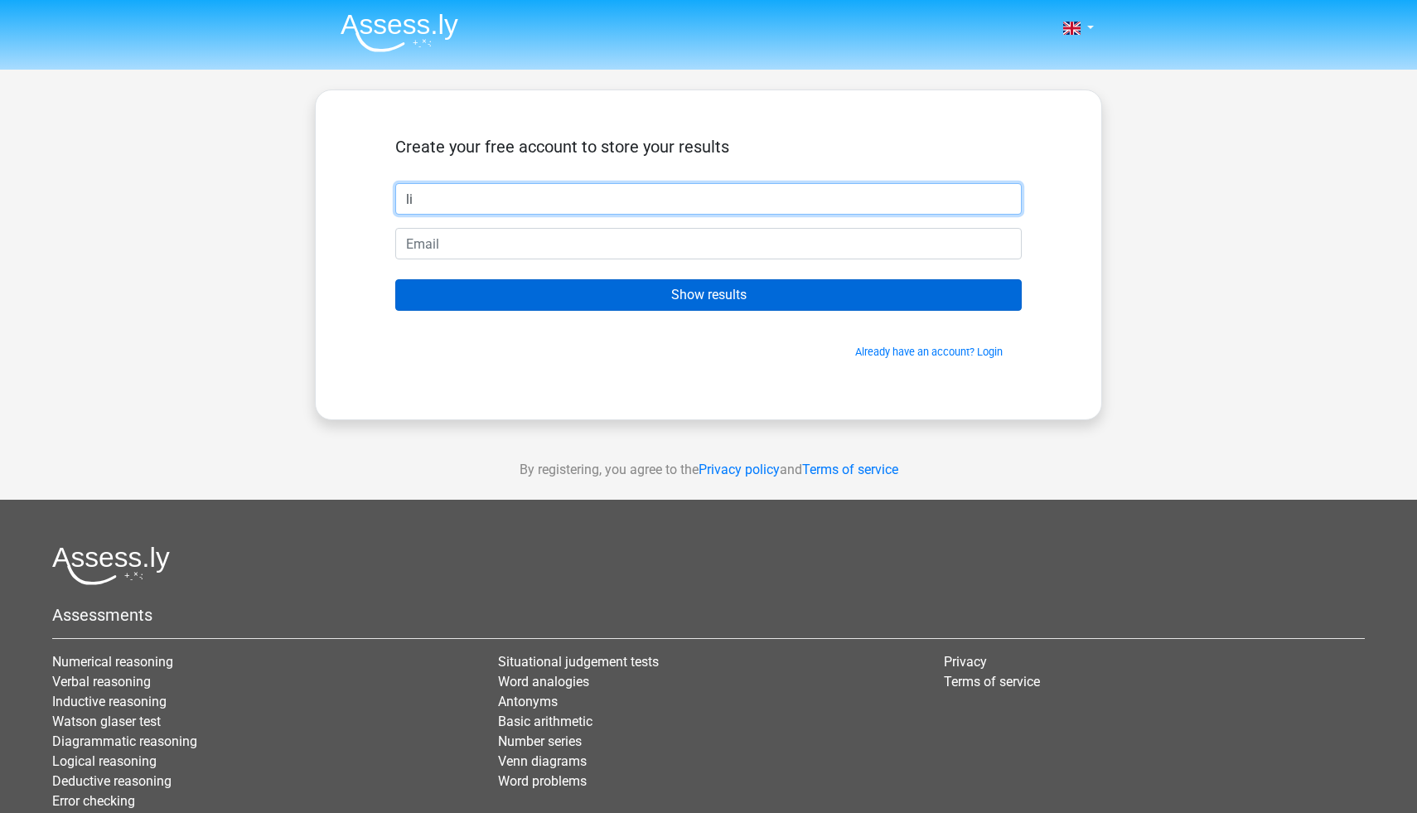
type input "li"
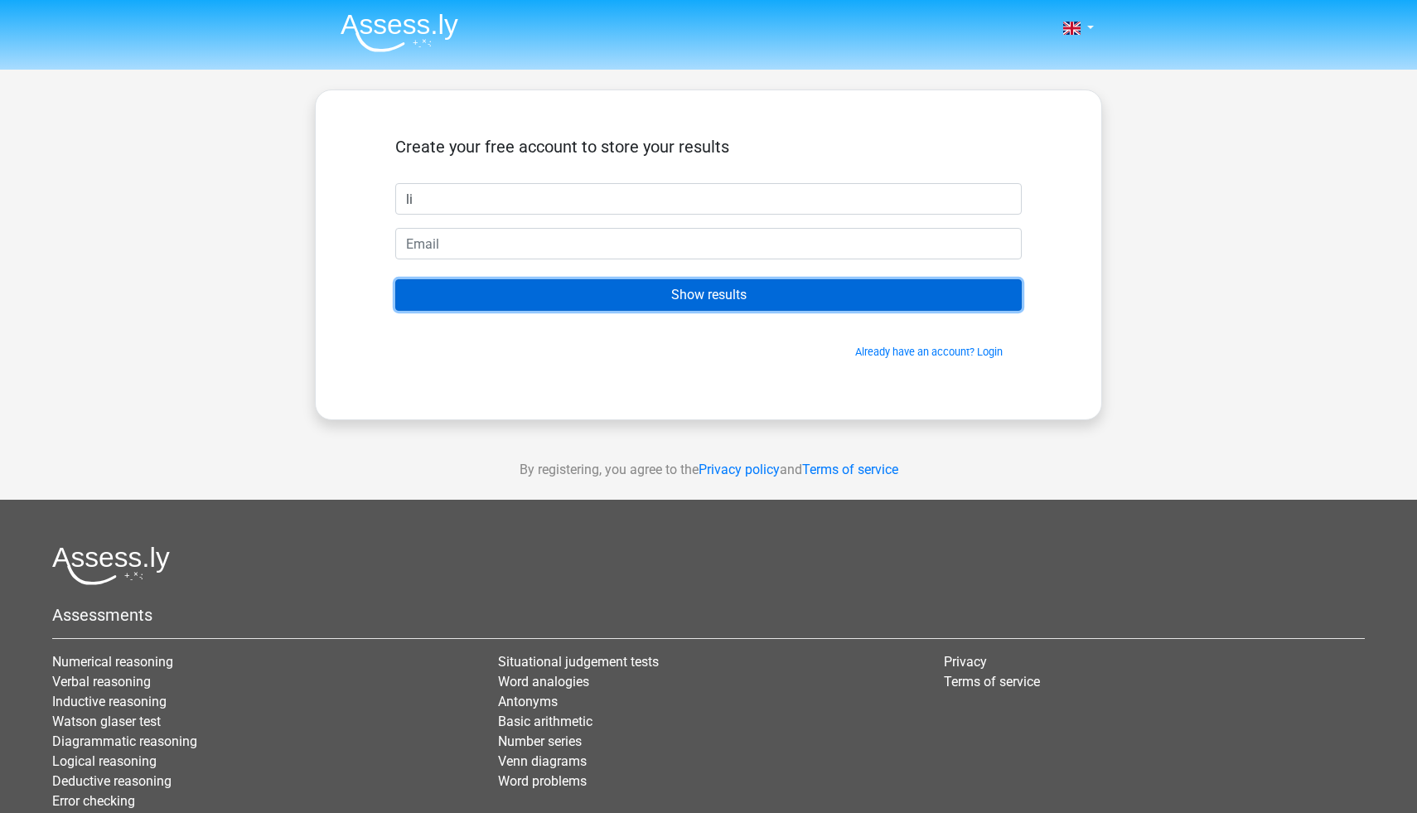
click at [640, 293] on input "Show results" at bounding box center [708, 294] width 627 height 31
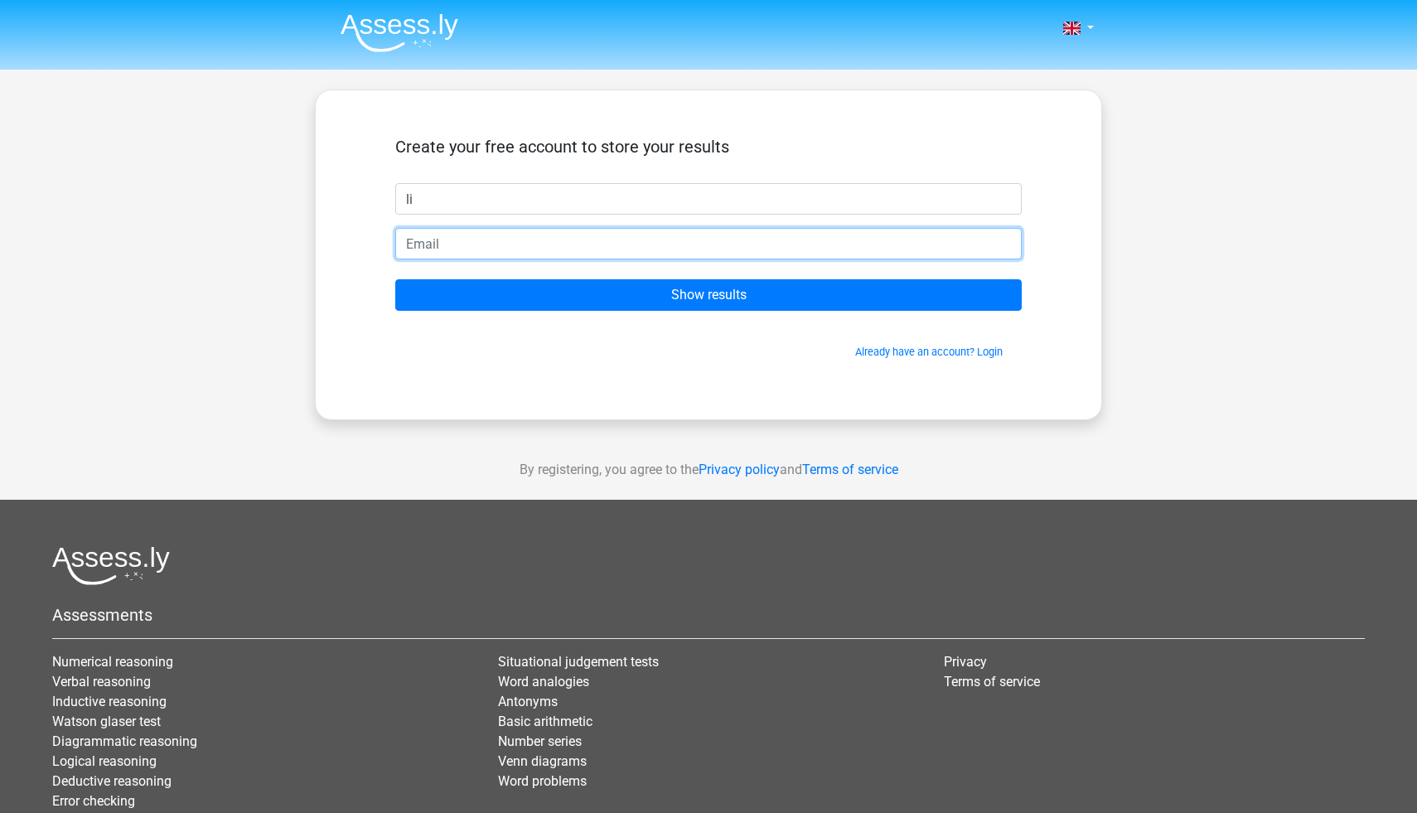
click at [583, 247] on input "email" at bounding box center [708, 243] width 627 height 31
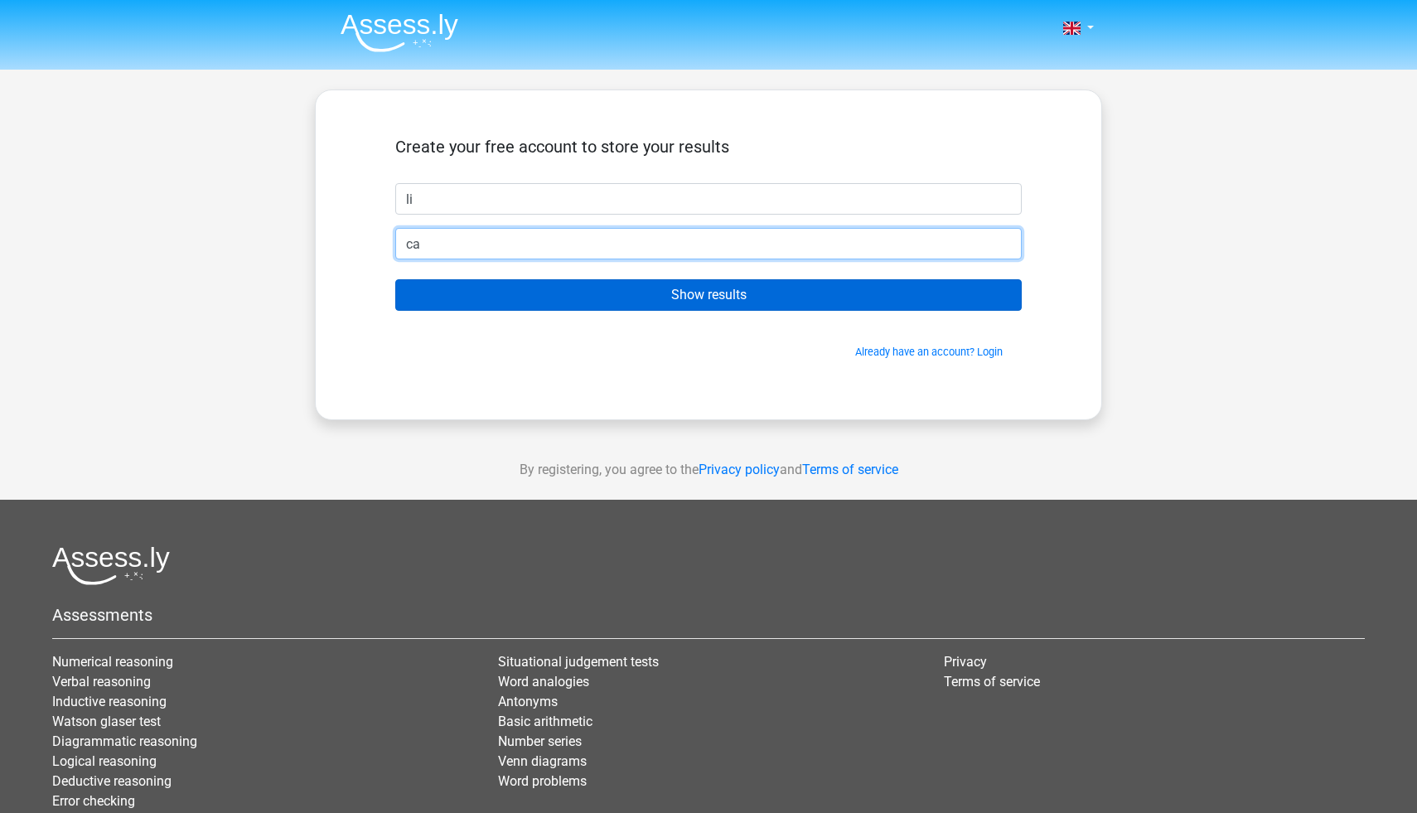
type input "ca"
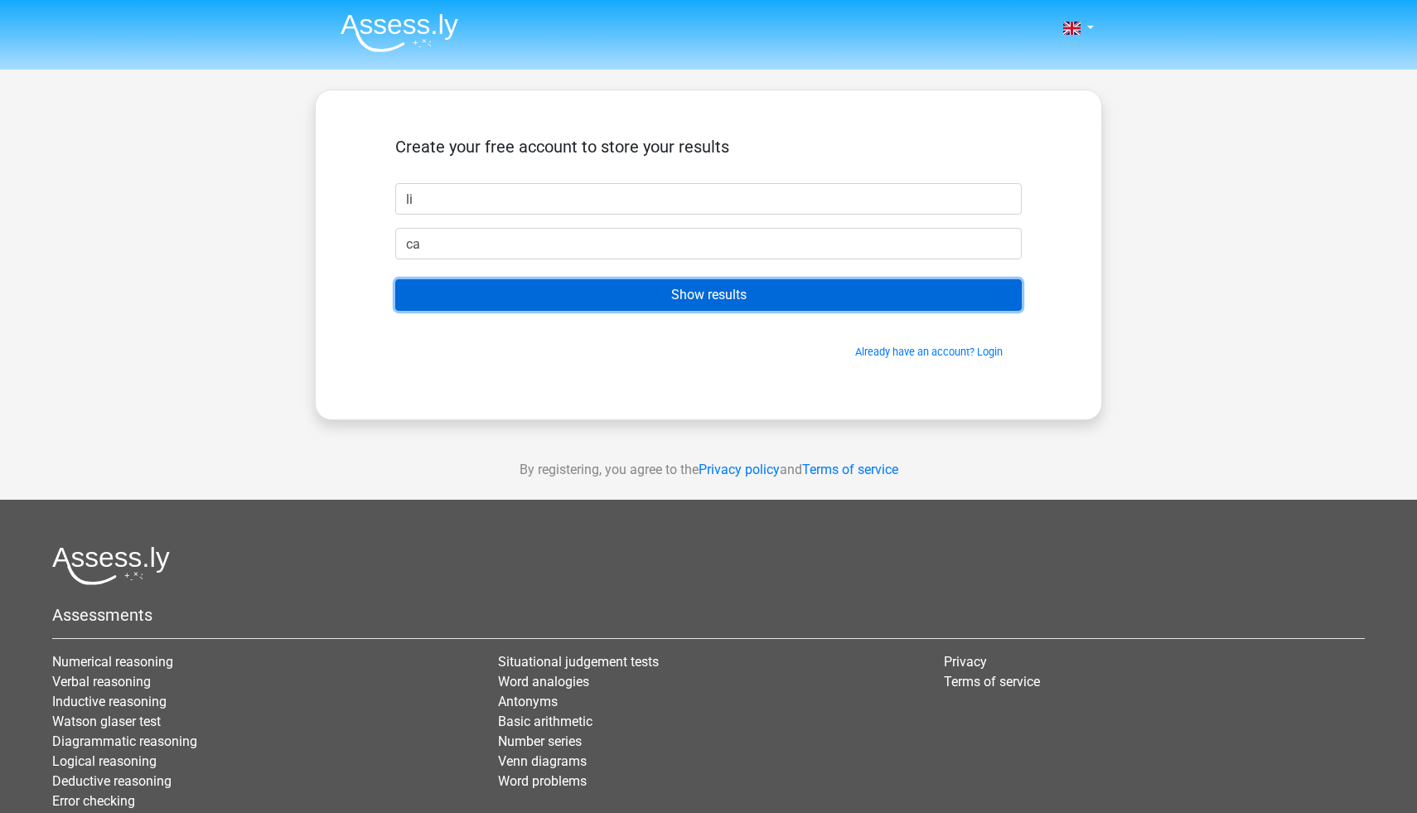
click at [506, 299] on input "Show results" at bounding box center [708, 294] width 627 height 31
